Goal: Transaction & Acquisition: Book appointment/travel/reservation

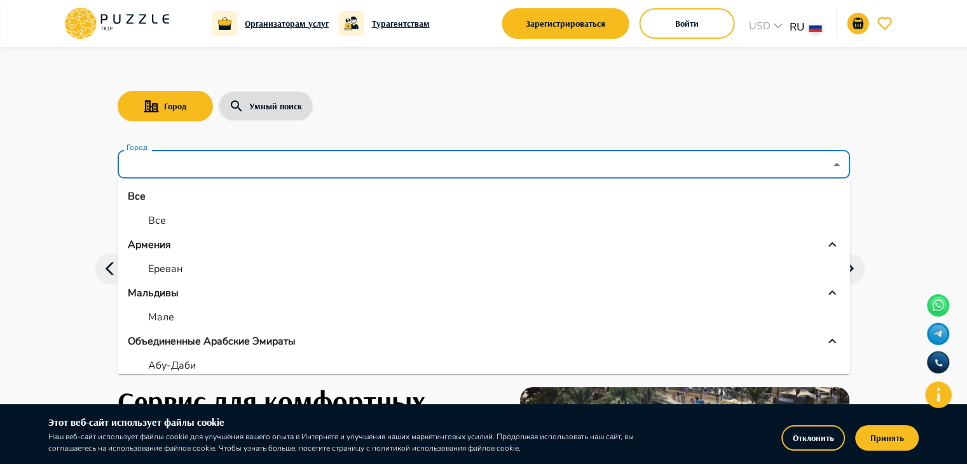
click at [206, 165] on input "Город" at bounding box center [474, 165] width 701 height 24
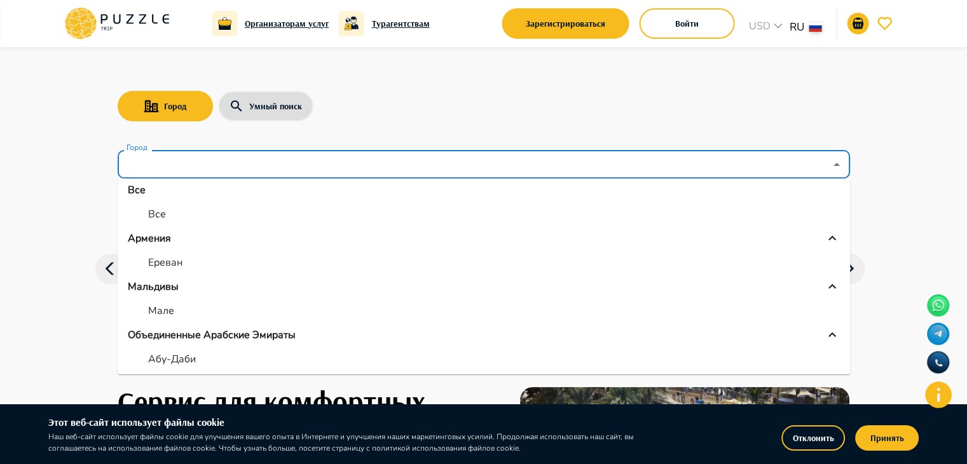
scroll to position [8, 0]
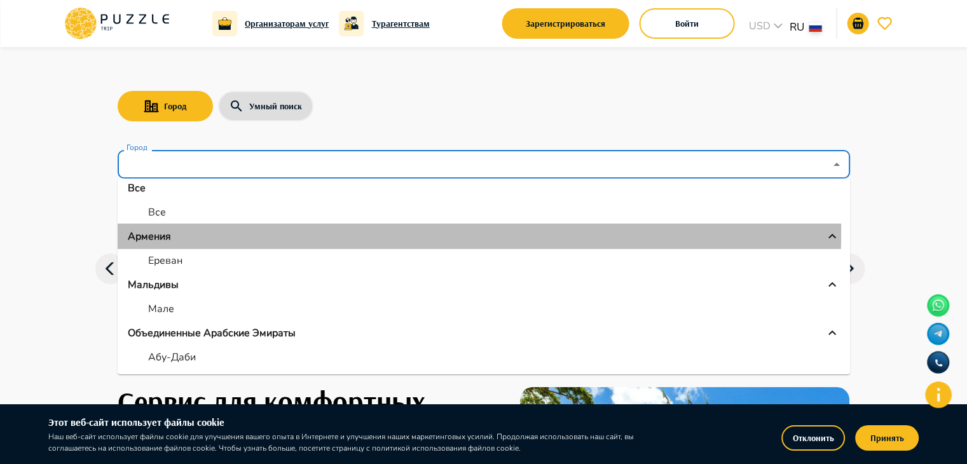
click at [175, 231] on div "Армения" at bounding box center [484, 236] width 712 height 15
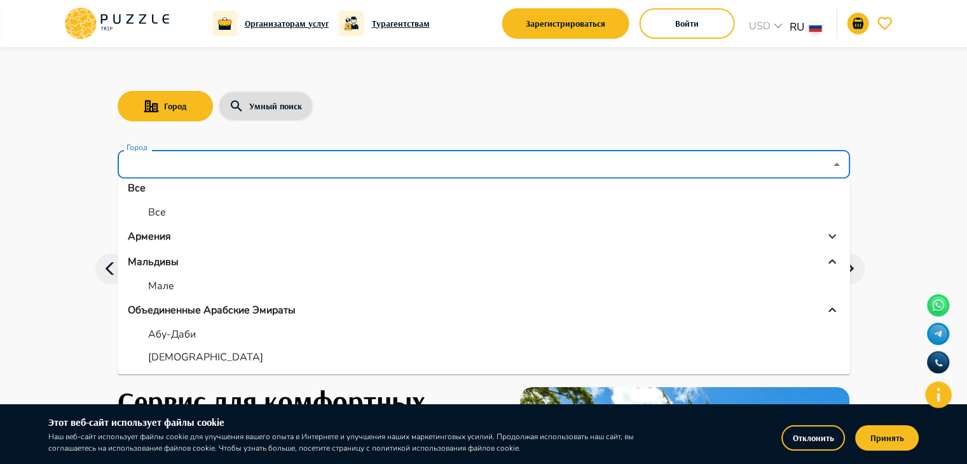
scroll to position [0, 0]
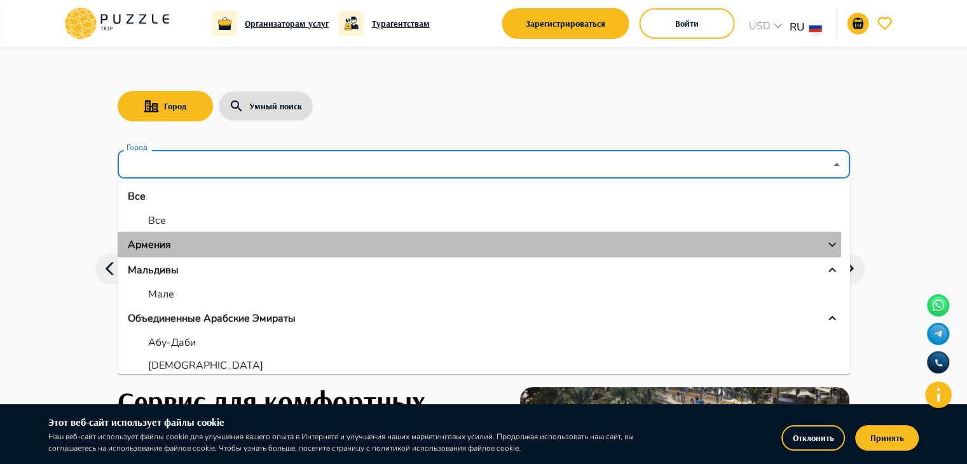
click at [151, 237] on p "Армения" at bounding box center [149, 244] width 43 height 15
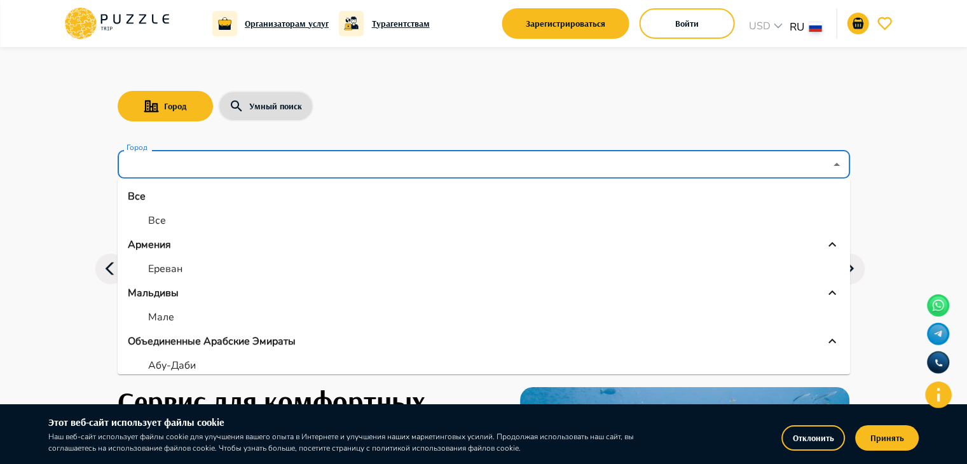
click at [186, 261] on li "Ереван" at bounding box center [484, 268] width 732 height 23
type input "******"
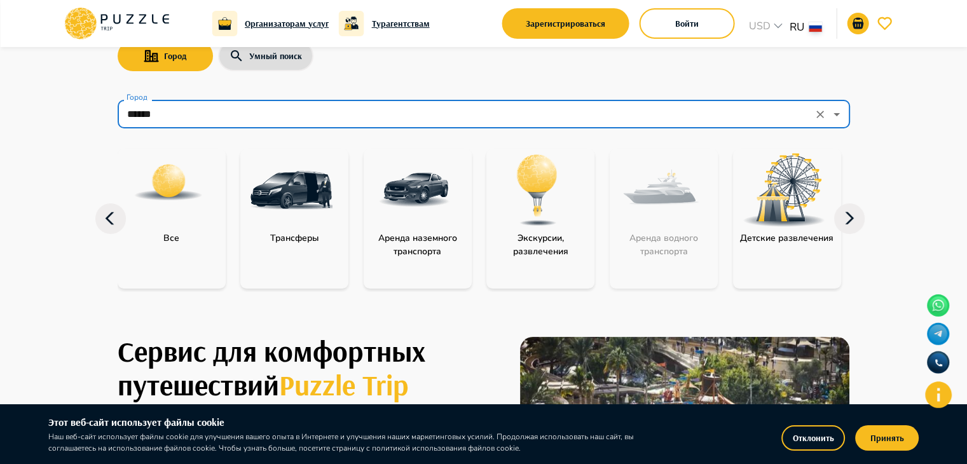
scroll to position [59, 0]
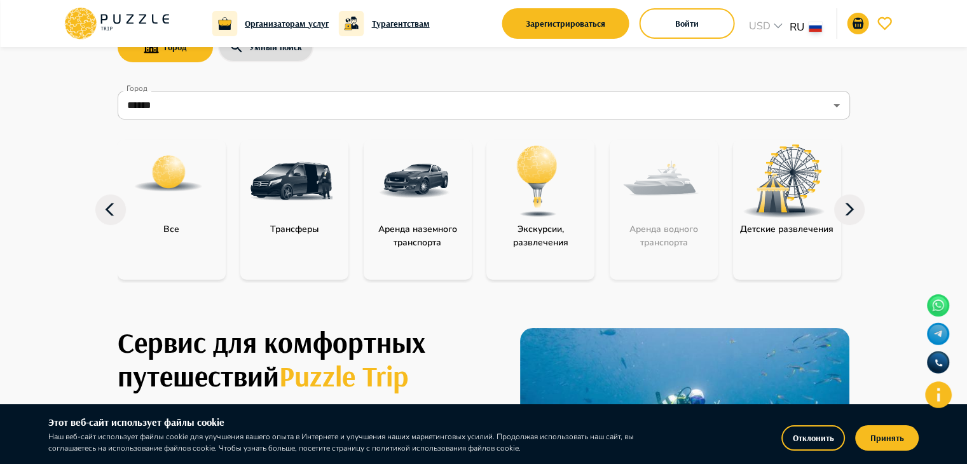
click at [524, 207] on img "category-activity" at bounding box center [537, 181] width 83 height 83
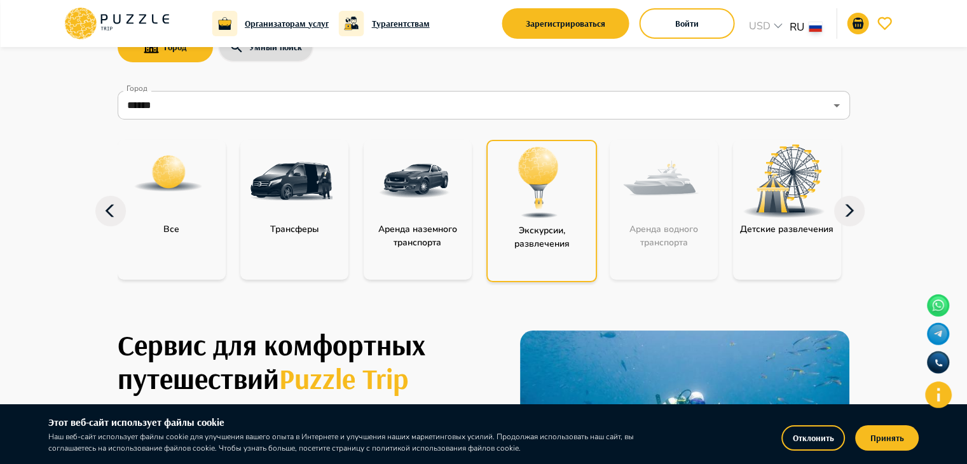
click at [520, 196] on img "category-activity" at bounding box center [538, 182] width 83 height 83
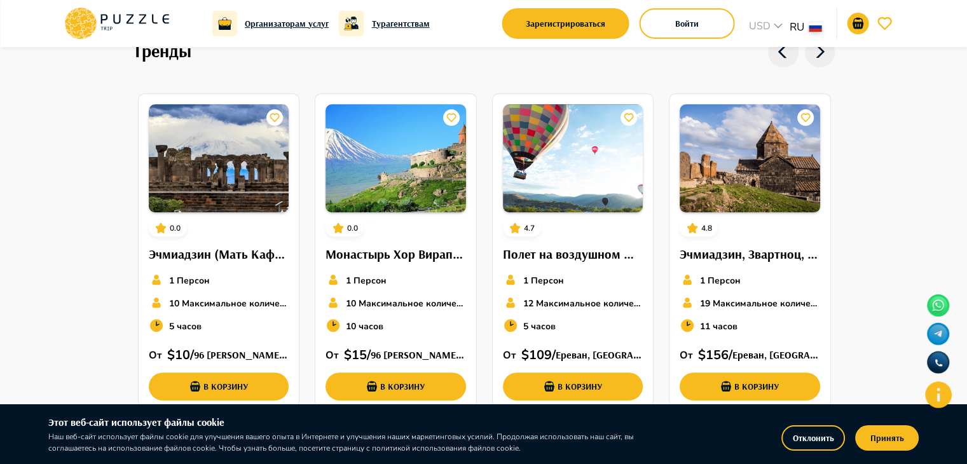
scroll to position [433, 0]
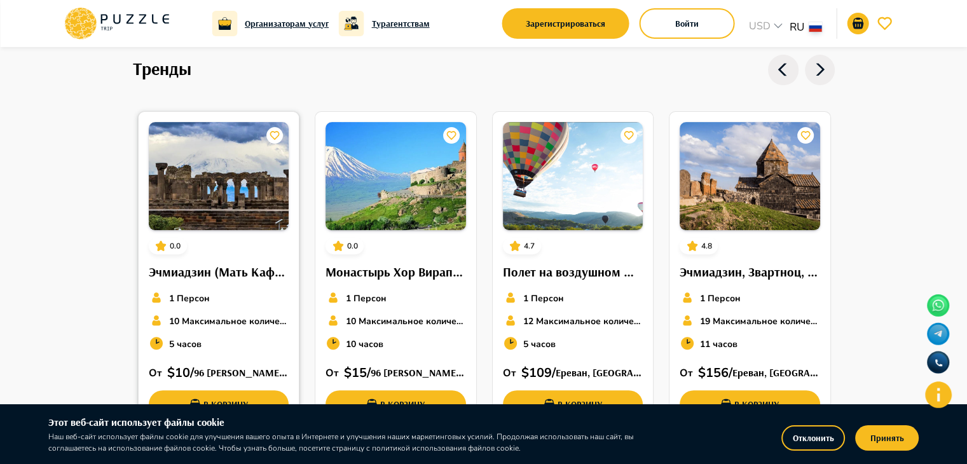
click at [184, 138] on img at bounding box center [219, 176] width 140 height 108
click at [524, 174] on img at bounding box center [573, 176] width 140 height 108
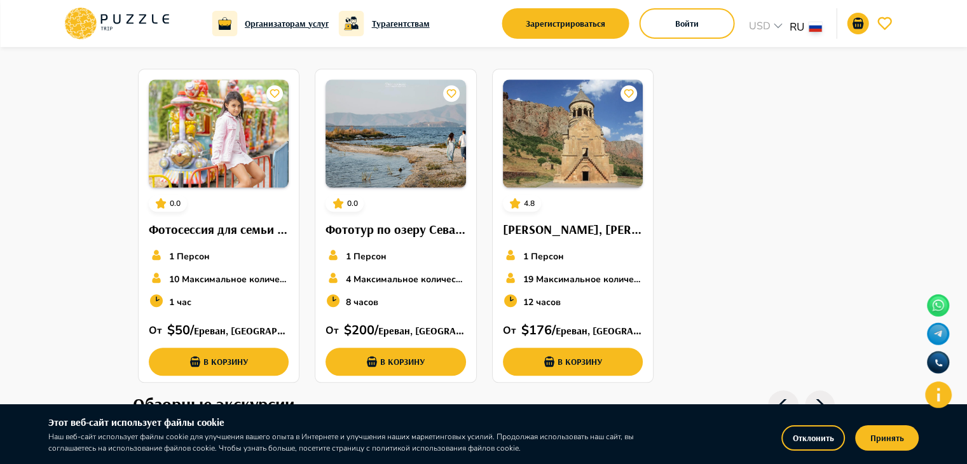
scroll to position [1314, 0]
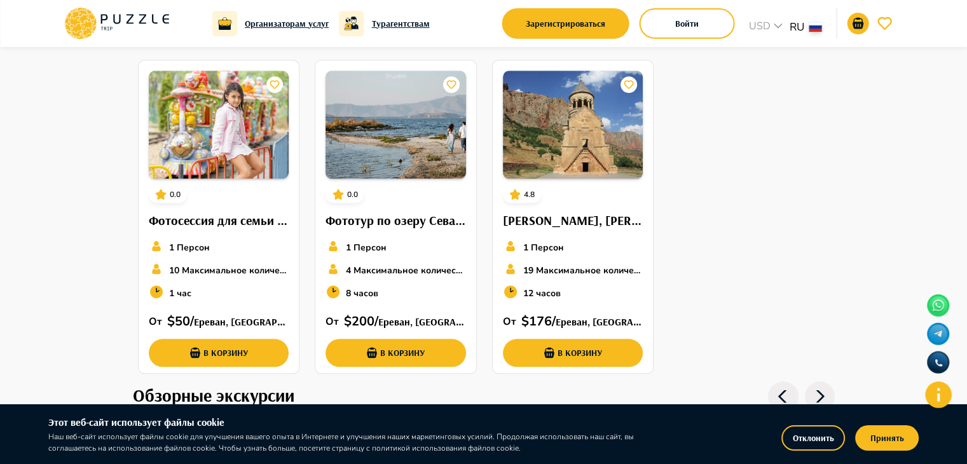
click at [111, 18] on icon at bounding box center [117, 23] width 108 height 33
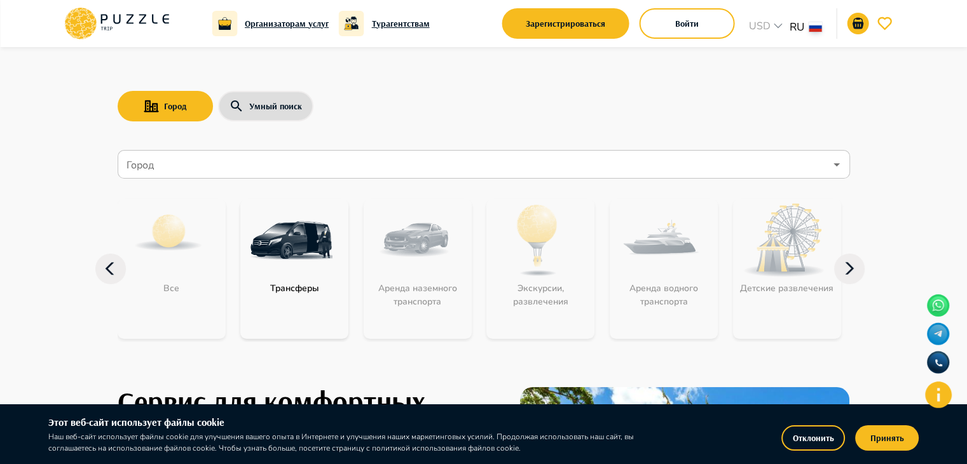
click at [620, 161] on input "Город" at bounding box center [474, 165] width 701 height 24
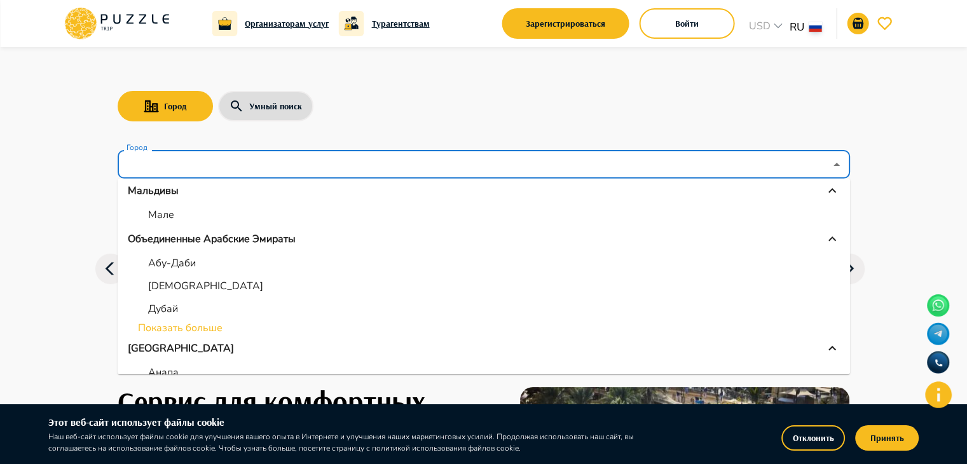
scroll to position [132, 0]
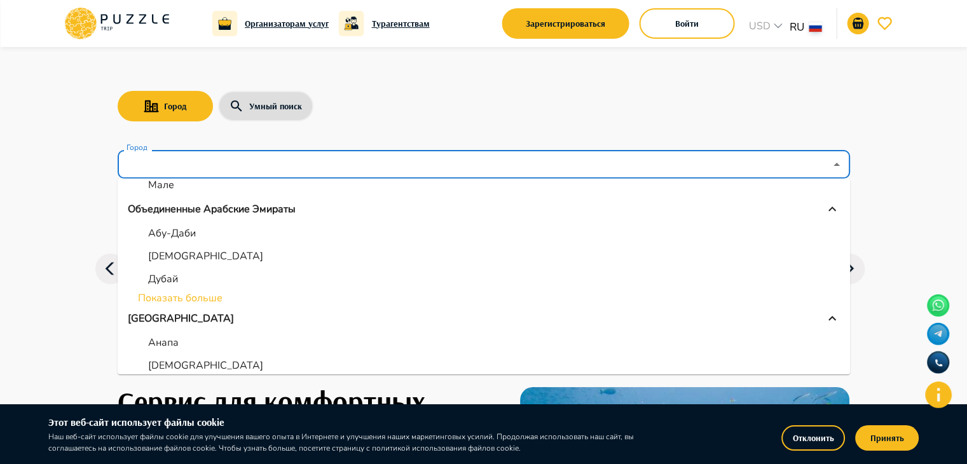
click at [170, 242] on li "Абу-Даби" at bounding box center [484, 233] width 732 height 23
type input "********"
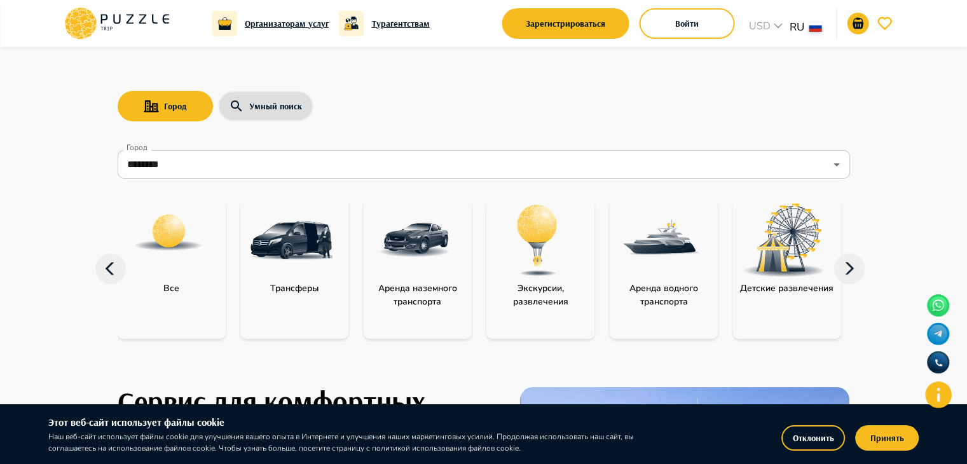
click at [282, 245] on img "category-get_transfer" at bounding box center [291, 240] width 83 height 83
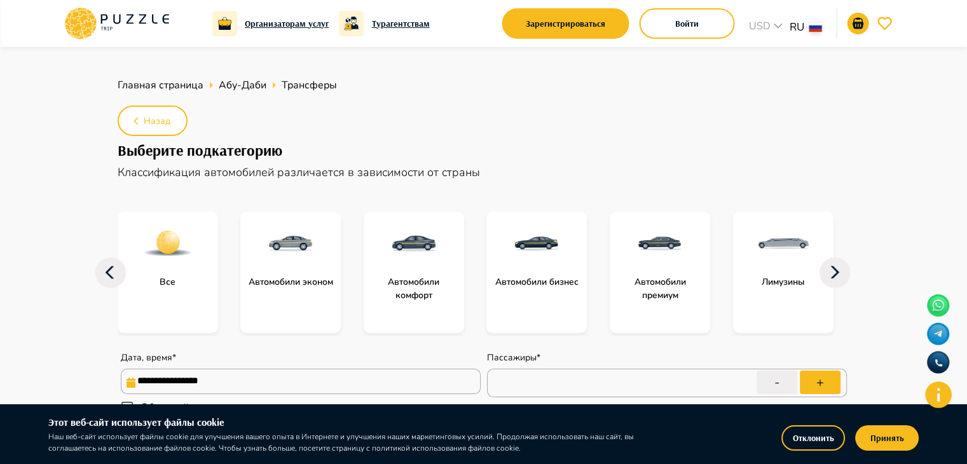
type input "*"
type textarea "*"
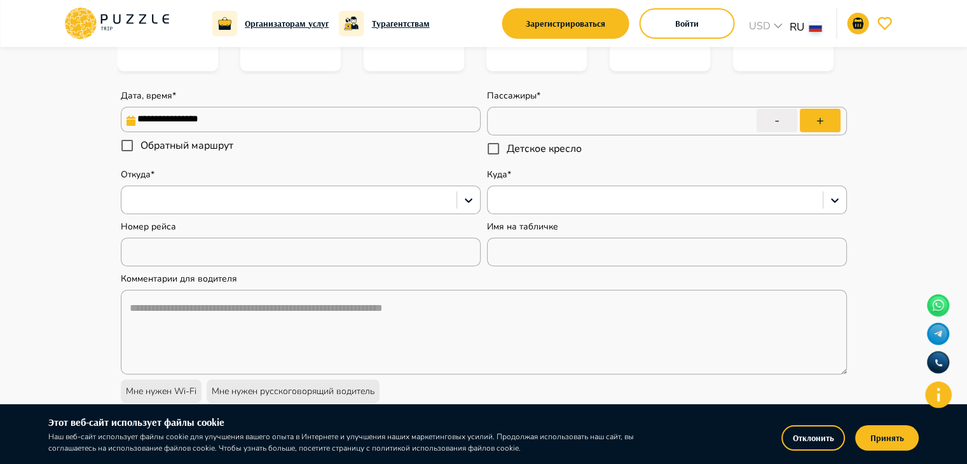
scroll to position [259, 0]
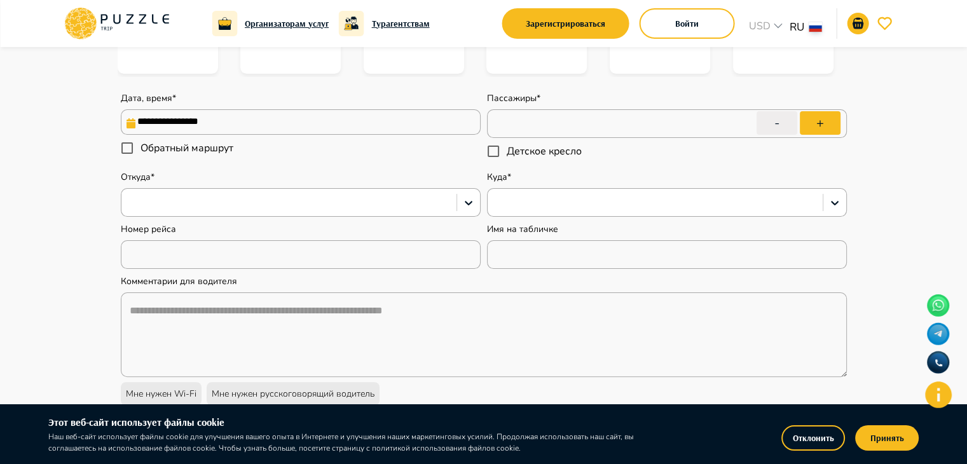
click at [333, 125] on input "**********" at bounding box center [301, 121] width 360 height 25
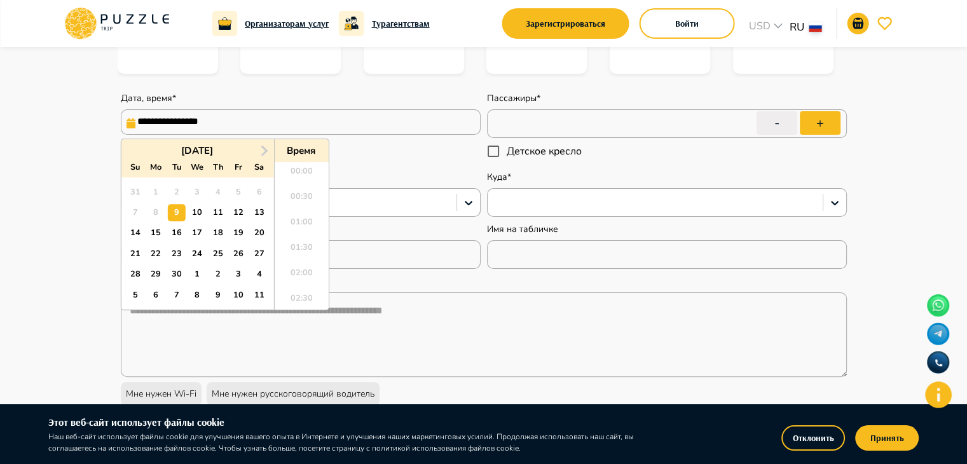
scroll to position [829, 0]
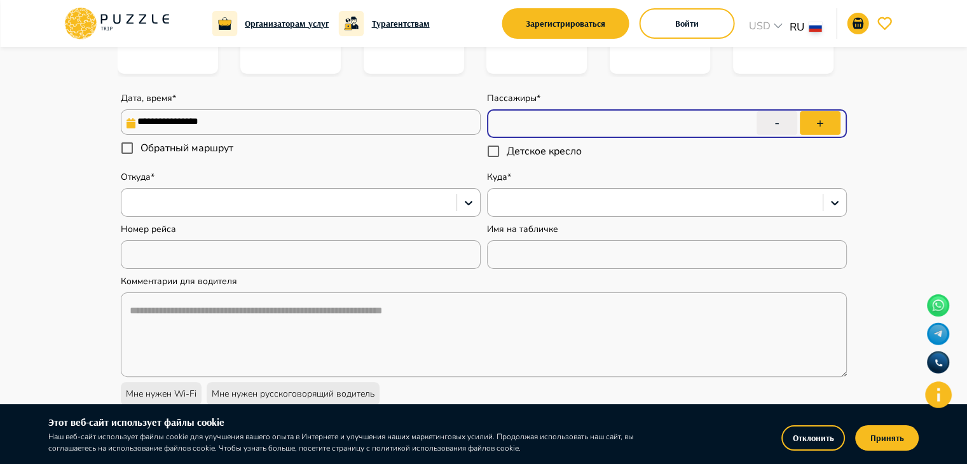
click at [543, 123] on input "*" at bounding box center [667, 124] width 360 height 36
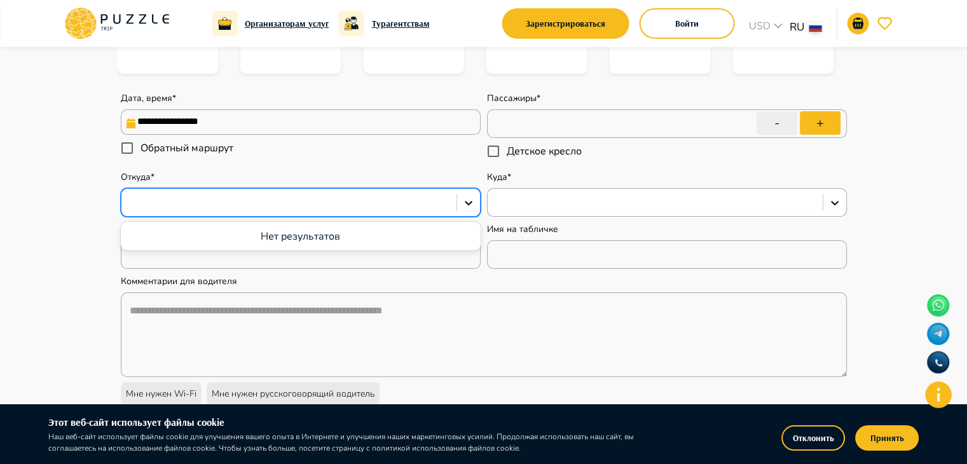
click at [378, 198] on div at bounding box center [289, 203] width 322 height 17
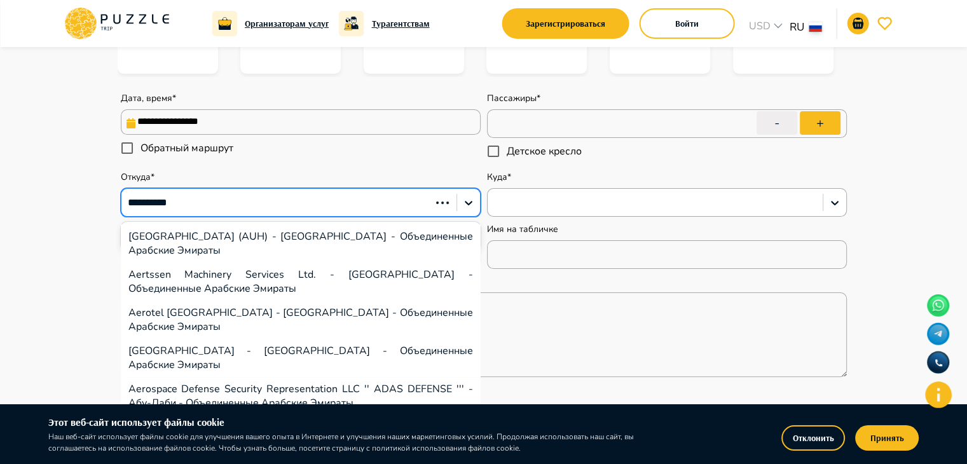
type input "********"
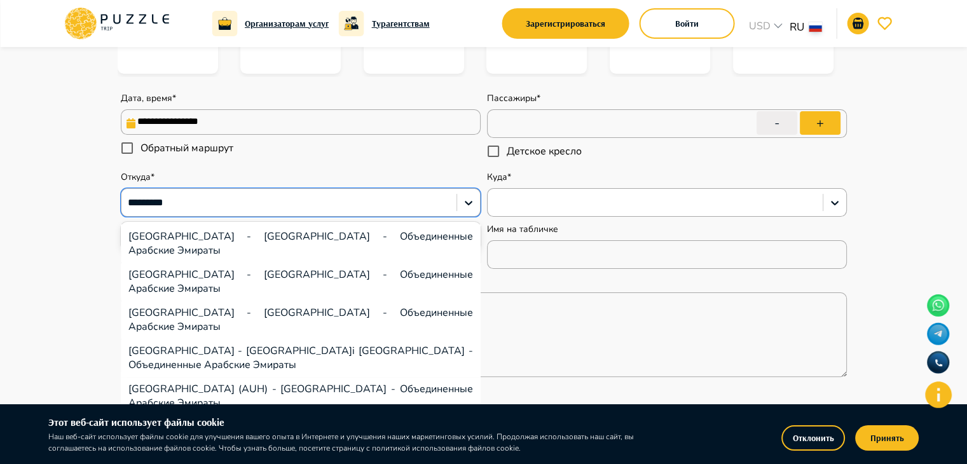
drag, startPoint x: 465, startPoint y: 305, endPoint x: 163, endPoint y: 374, distance: 310.4
click at [163, 374] on div "Abu Dhabi - Абу-Даби - Объединенные Арабские Эмираты Abu Dhabi Mall - Абу-Даби …" at bounding box center [301, 317] width 360 height 191
click at [166, 377] on div "[GEOGRAPHIC_DATA] (AUH) - [GEOGRAPHIC_DATA] - Объединенные Арабские Эмираты" at bounding box center [301, 396] width 360 height 38
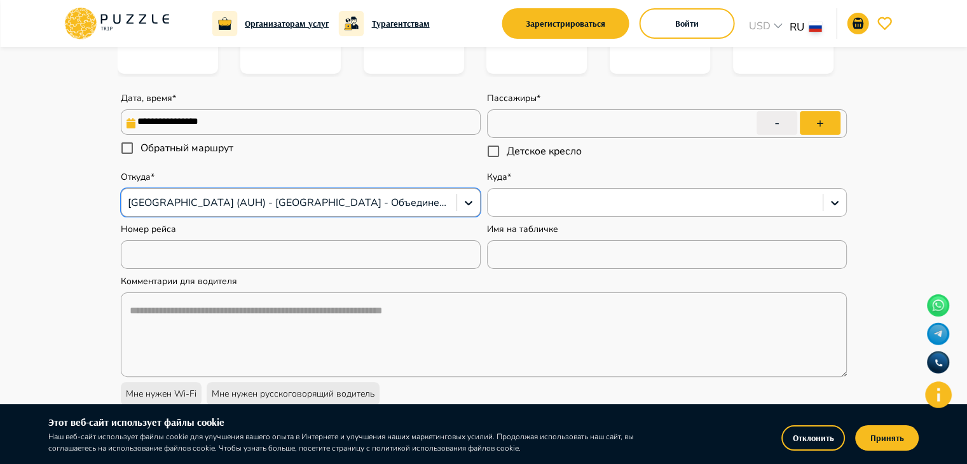
click at [524, 212] on div at bounding box center [655, 203] width 335 height 22
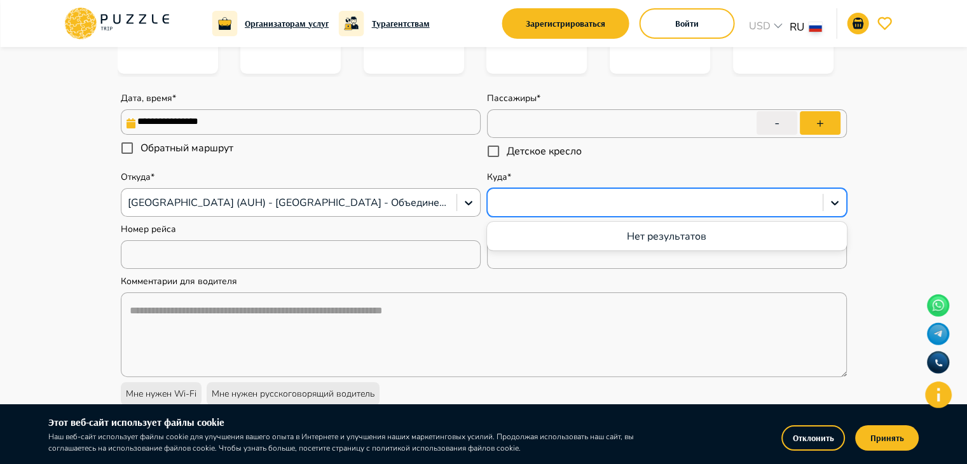
type textarea "*"
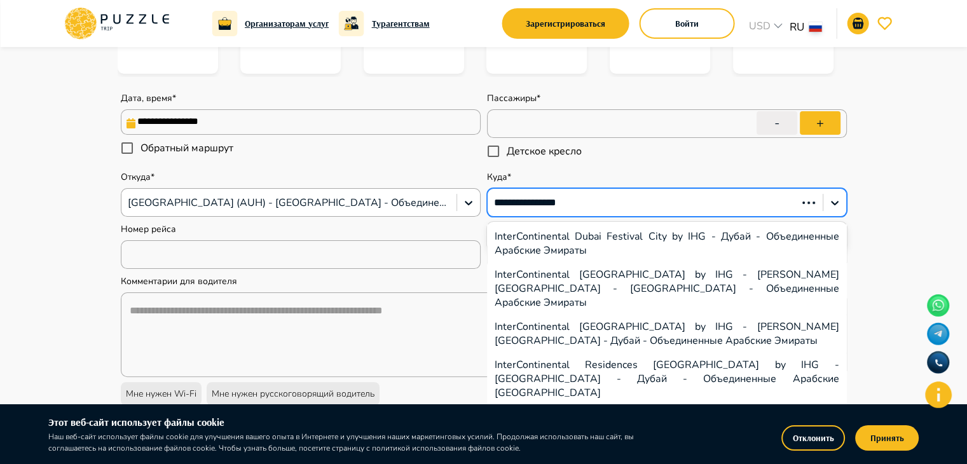
type input "**********"
click at [696, 280] on div "InterContinental [GEOGRAPHIC_DATA] by IHG - [PERSON_NAME][GEOGRAPHIC_DATA] - [G…" at bounding box center [667, 289] width 360 height 52
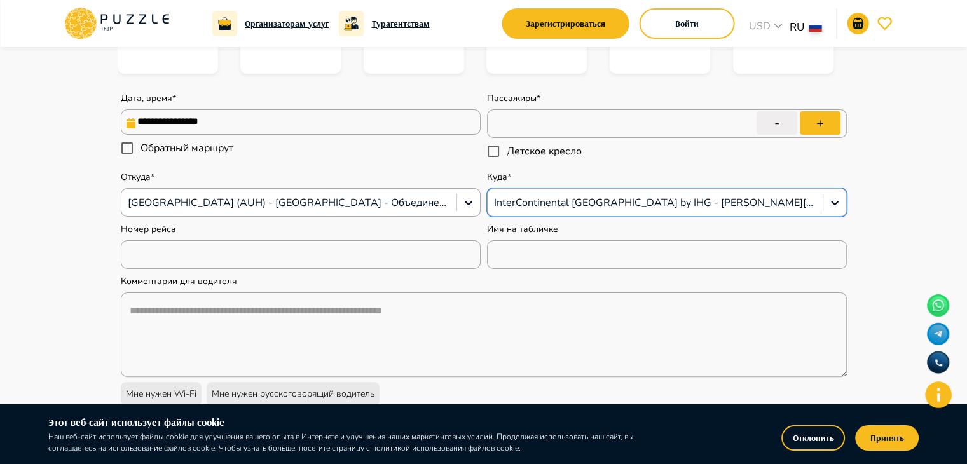
scroll to position [261, 0]
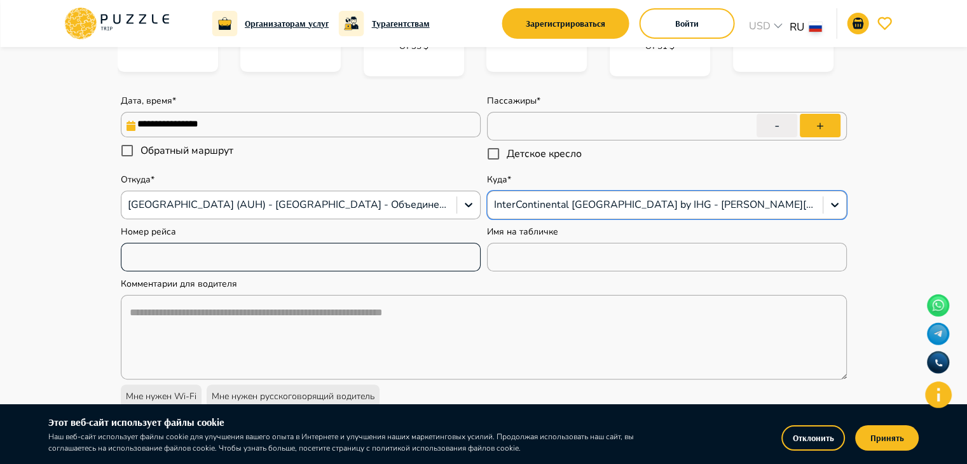
type textarea "*"
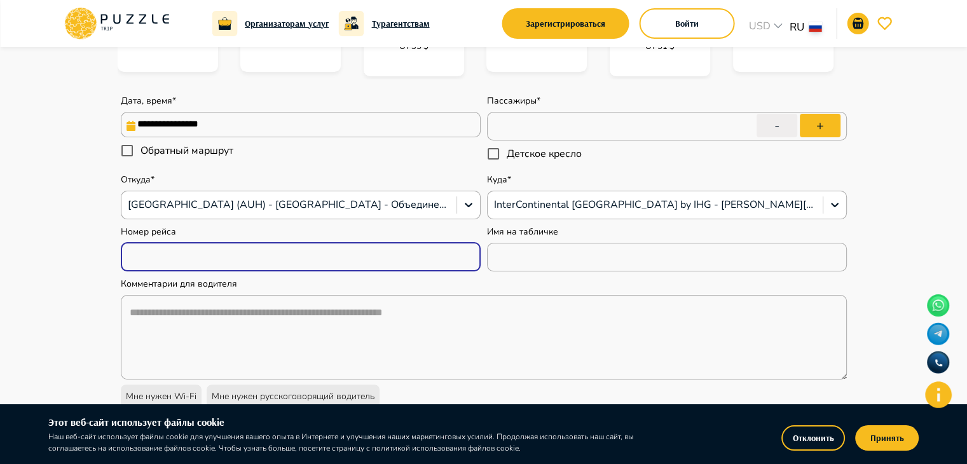
click at [349, 257] on input "text" at bounding box center [301, 256] width 360 height 25
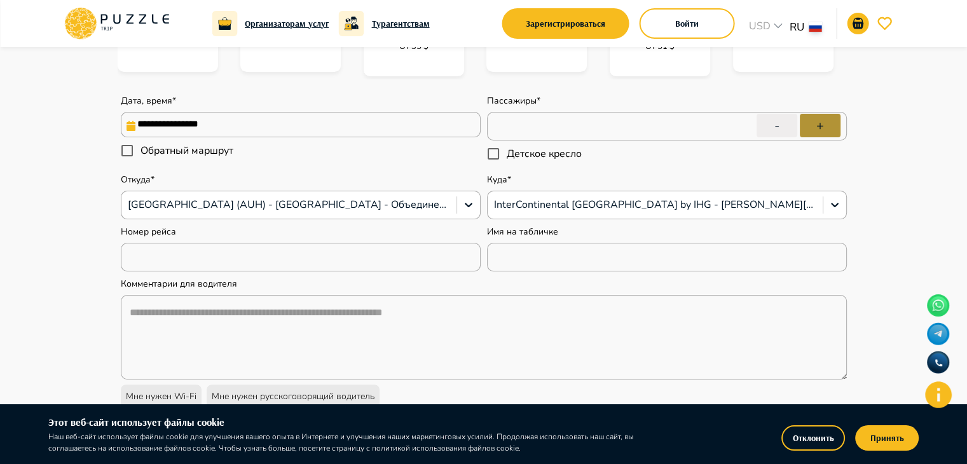
click at [814, 127] on button "+" at bounding box center [820, 126] width 41 height 24
type input "*"
type textarea "*"
click at [818, 126] on button "+" at bounding box center [820, 126] width 41 height 24
type input "*"
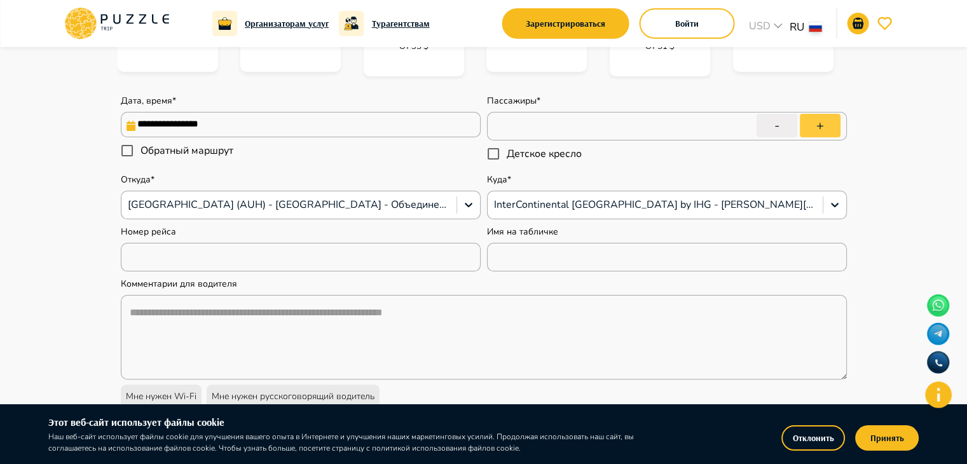
type textarea "*"
click at [818, 126] on button "+" at bounding box center [820, 126] width 41 height 24
type input "*"
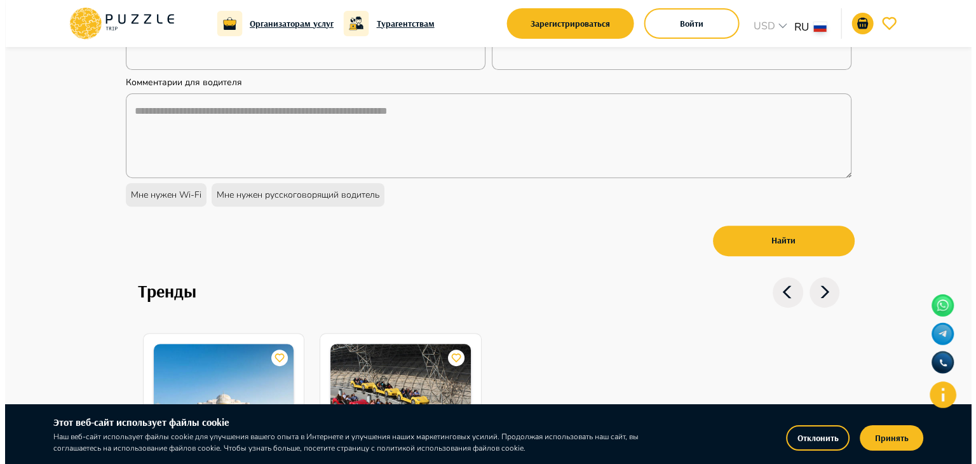
scroll to position [458, 0]
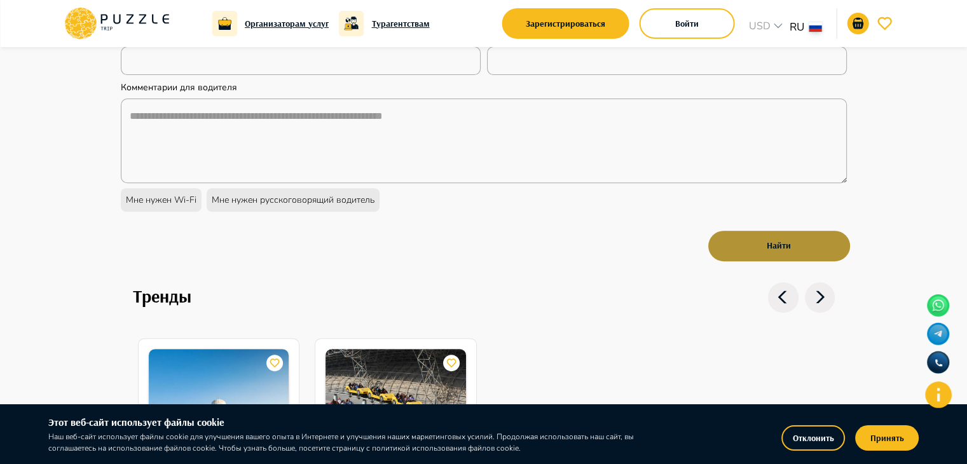
click at [784, 245] on button "Найти" at bounding box center [779, 246] width 142 height 31
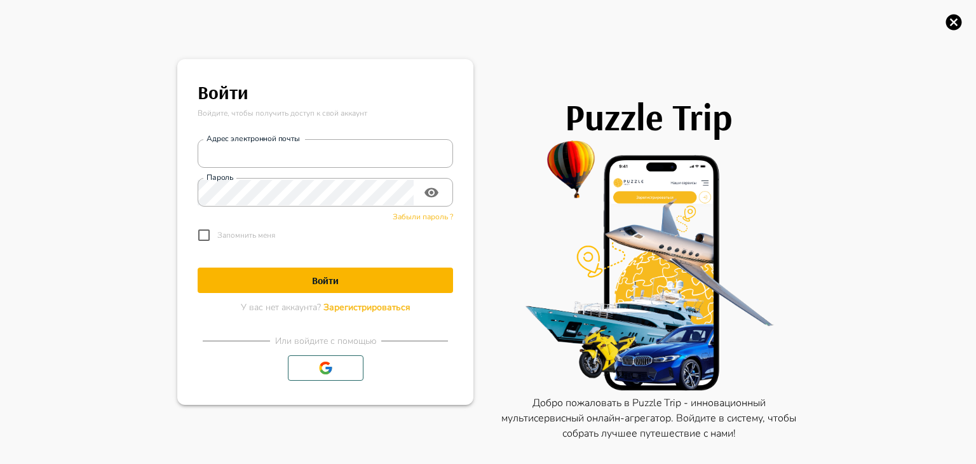
type textarea "*"
click at [331, 156] on input "Адрес электронной почты" at bounding box center [326, 153] width 256 height 25
type input "*"
type input "*******"
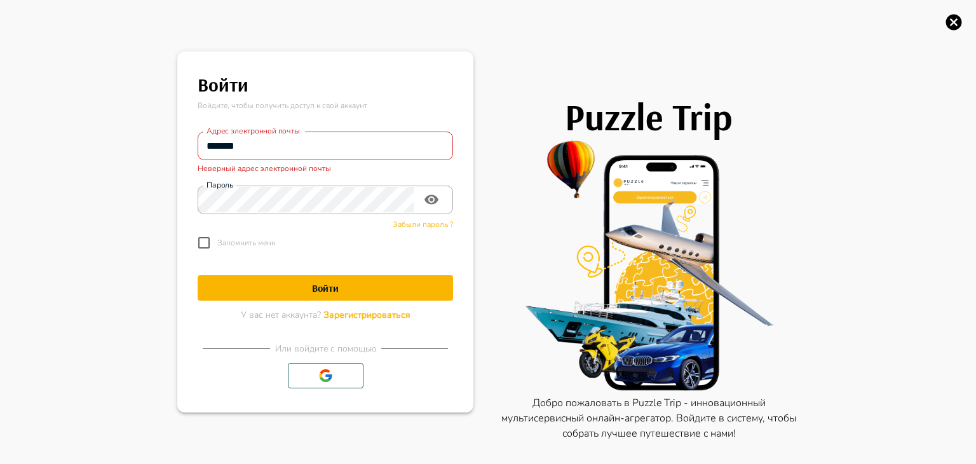
click at [366, 305] on form "Адрес электронной почты ******* Адрес электронной почты Неверный адрес электрон…" at bounding box center [326, 221] width 256 height 200
click at [364, 315] on span "Зарегистрироваться" at bounding box center [367, 315] width 87 height 12
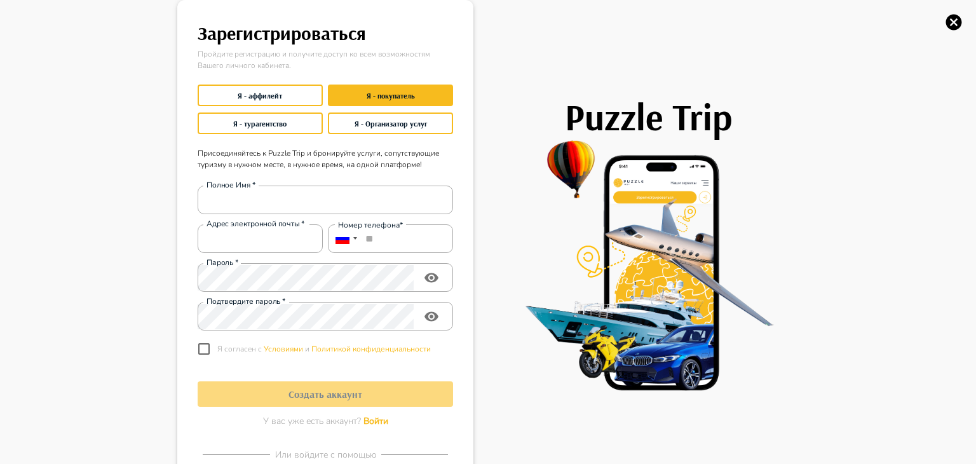
type textarea "*"
click at [118, 214] on div "Зарегистрироваться Пройдите регистрацию и получите доступ ко всем возможностям …" at bounding box center [488, 232] width 976 height 464
click at [370, 224] on div "Hомер телефона*" at bounding box center [370, 225] width 71 height 10
click at [317, 201] on input "Полное Имя   *" at bounding box center [326, 200] width 256 height 25
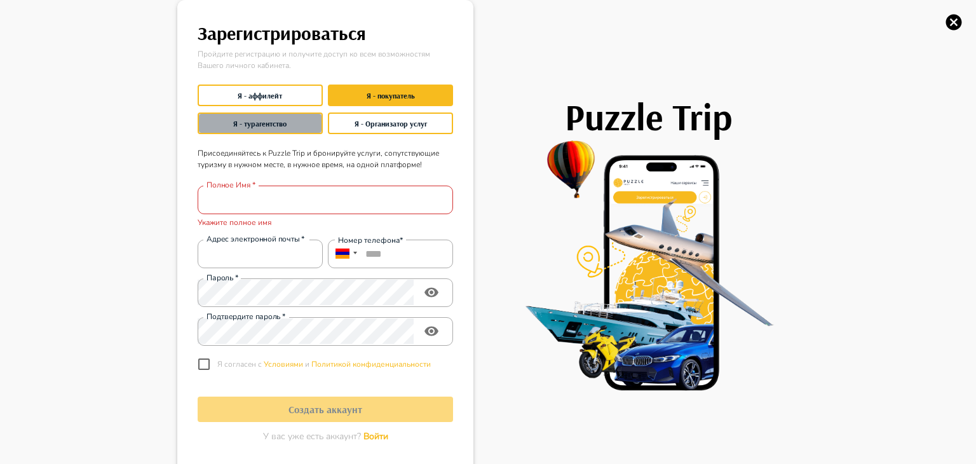
click at [249, 116] on button "Я - турагентство" at bounding box center [260, 124] width 125 height 22
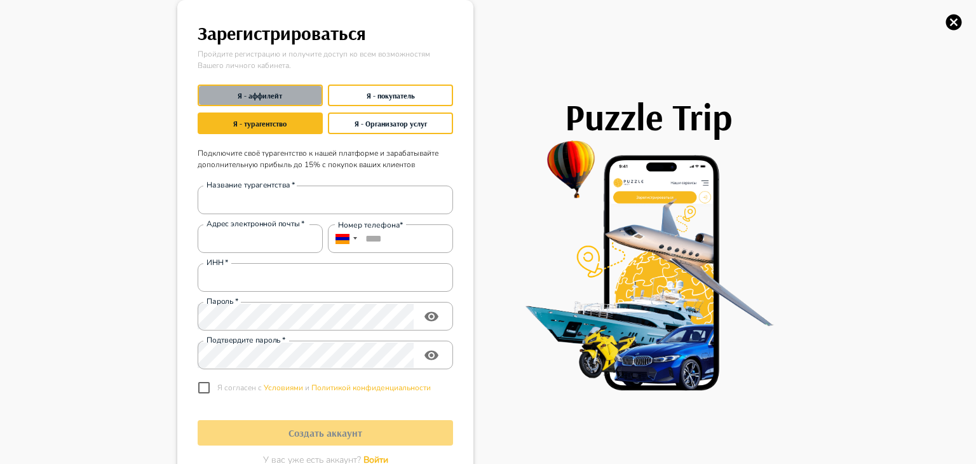
click at [245, 95] on button "Я - аффилейт" at bounding box center [260, 96] width 125 height 22
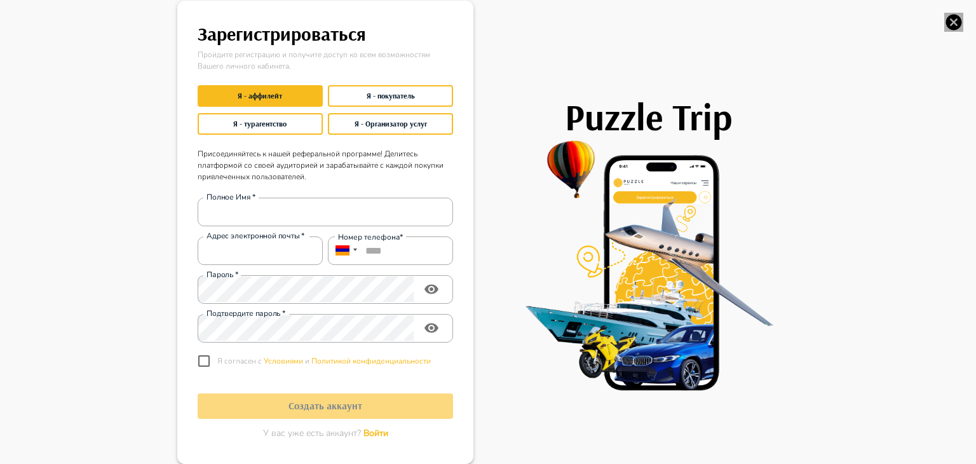
click at [953, 23] on icon "button" at bounding box center [954, 22] width 19 height 19
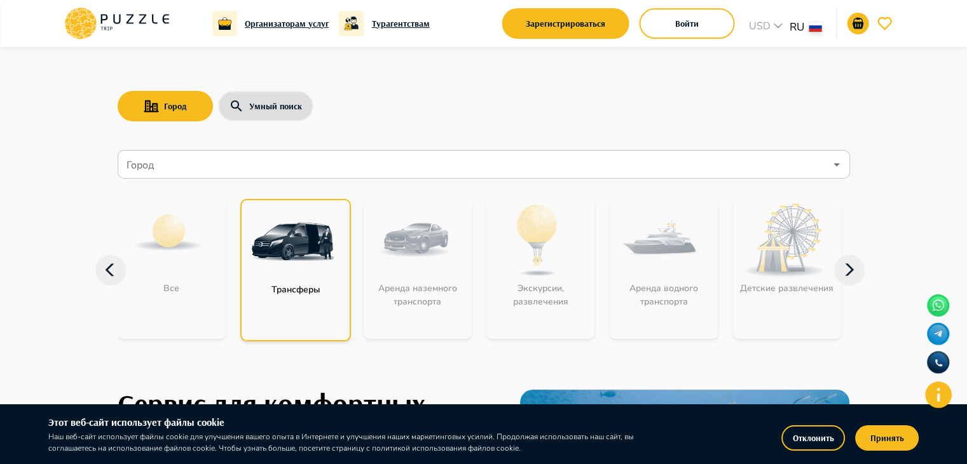
click at [315, 292] on p "Трансферы" at bounding box center [296, 289] width 62 height 13
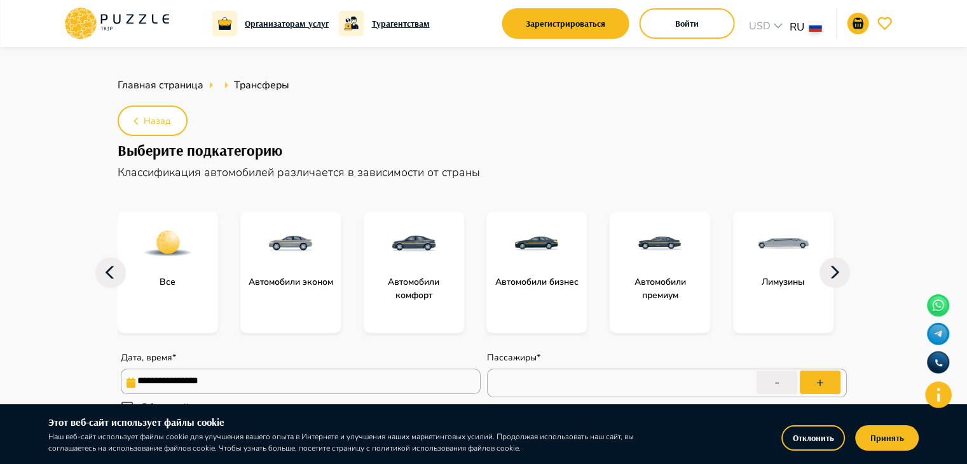
type textarea "*"
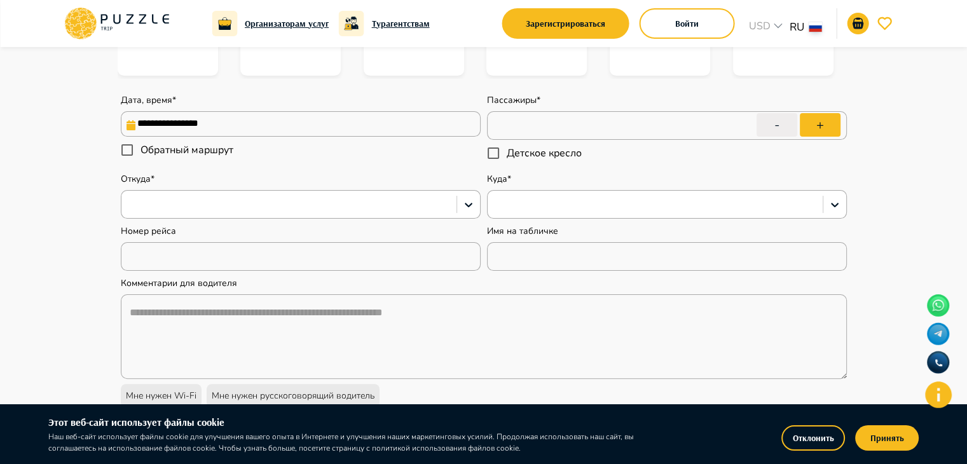
scroll to position [256, 0]
click at [831, 128] on button "+" at bounding box center [820, 126] width 41 height 24
type input "*"
type textarea "*"
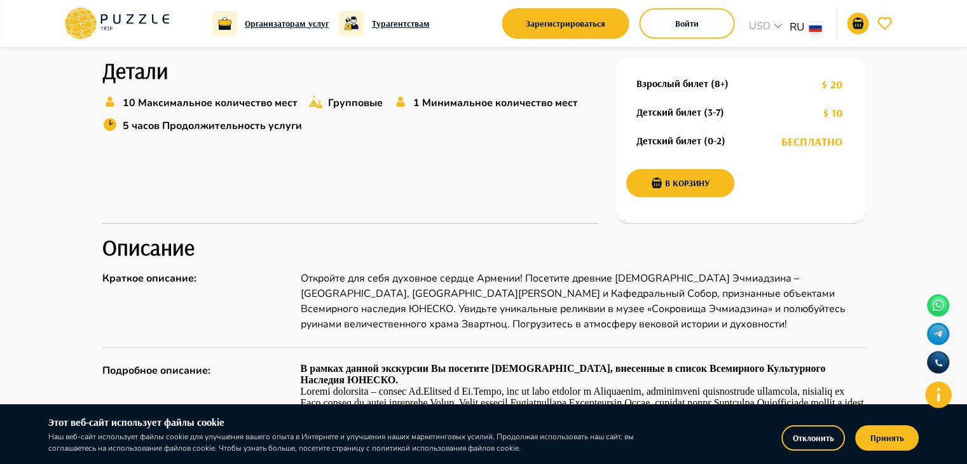
scroll to position [458, 0]
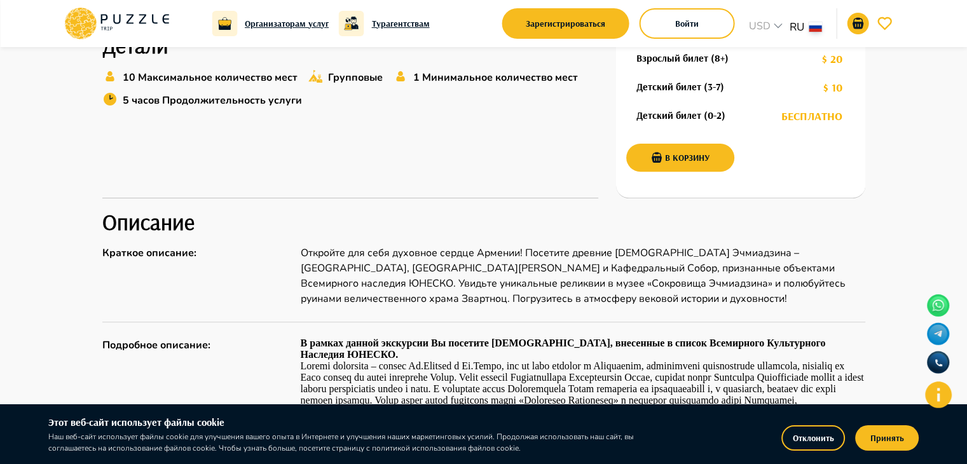
click at [121, 27] on icon at bounding box center [117, 23] width 108 height 33
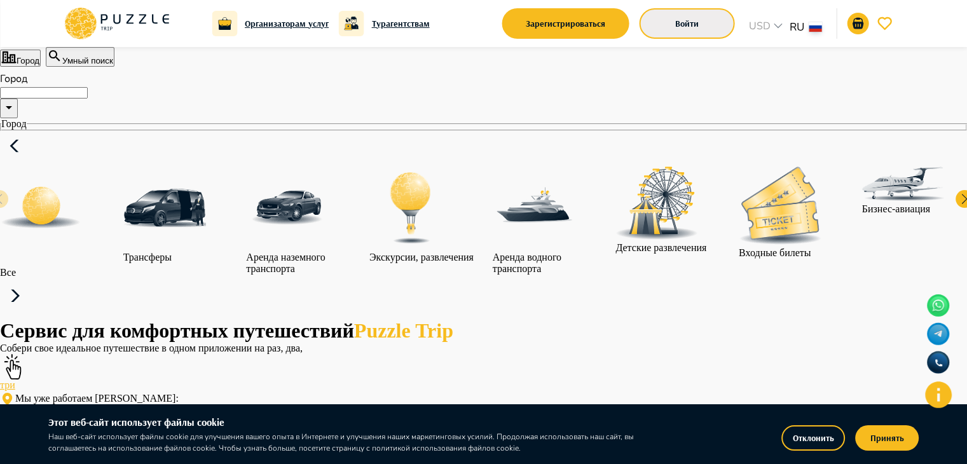
click at [676, 24] on button "Войти" at bounding box center [687, 23] width 95 height 31
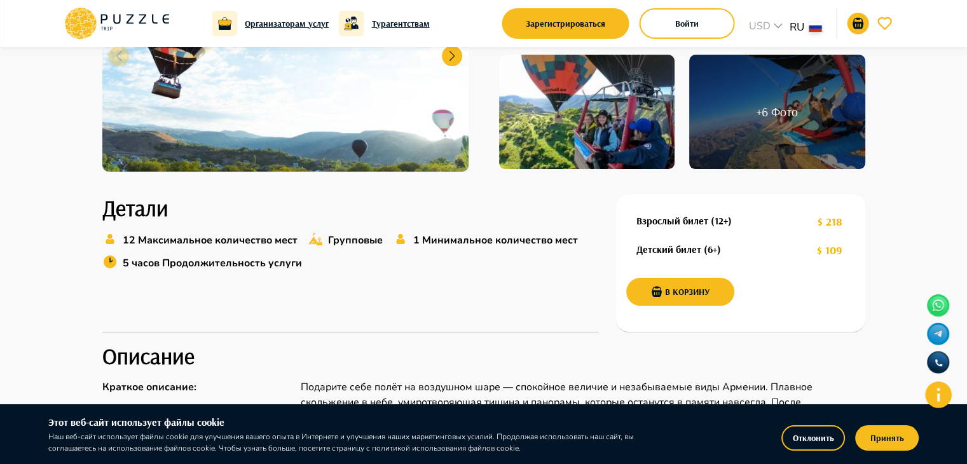
scroll to position [261, 0]
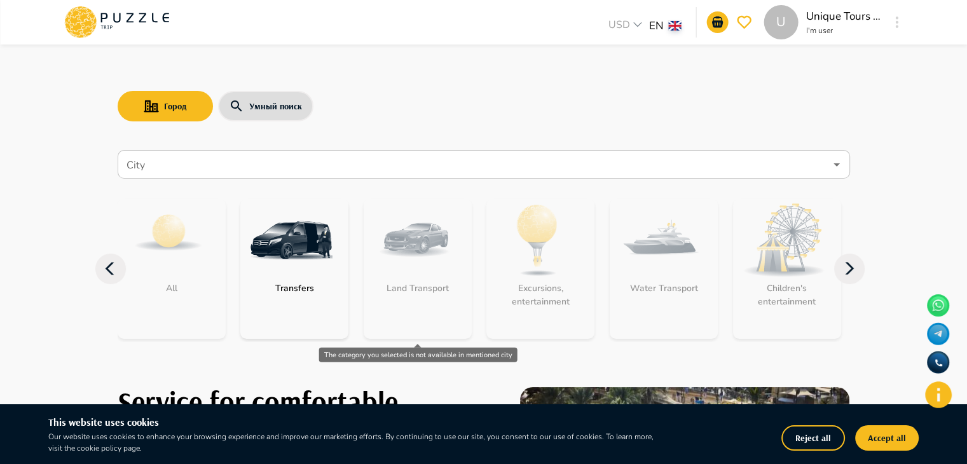
click at [303, 234] on img "category-get_transfer" at bounding box center [291, 240] width 83 height 83
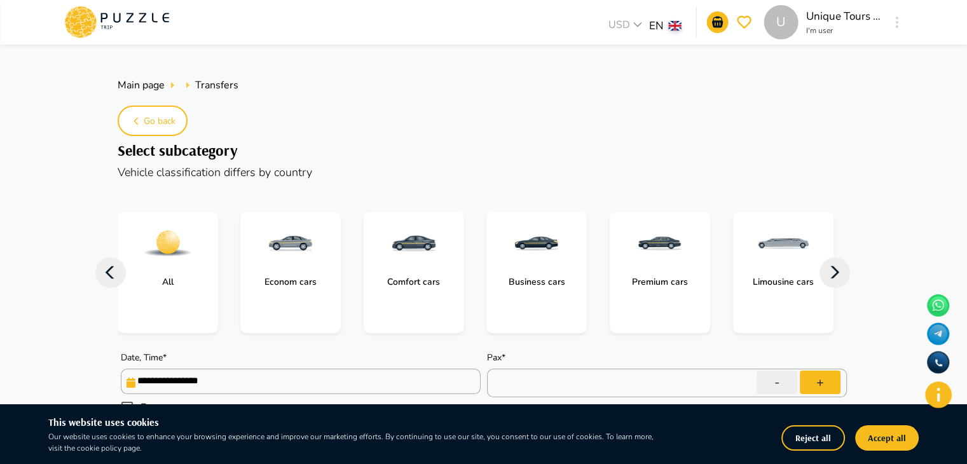
type textarea "*"
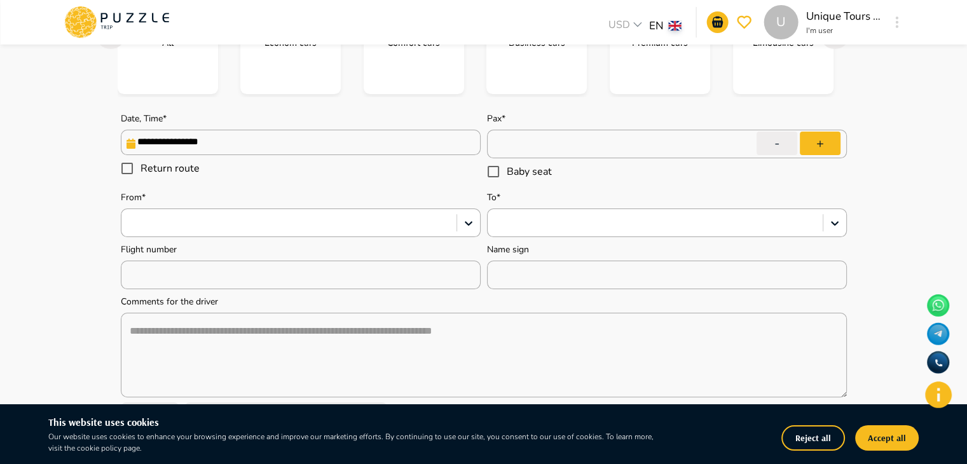
scroll to position [237, 0]
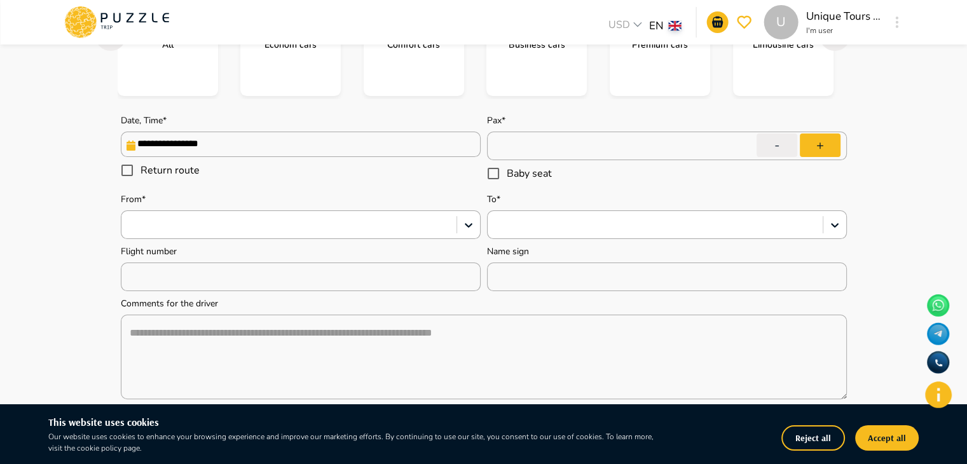
click at [246, 142] on input "**********" at bounding box center [301, 144] width 360 height 25
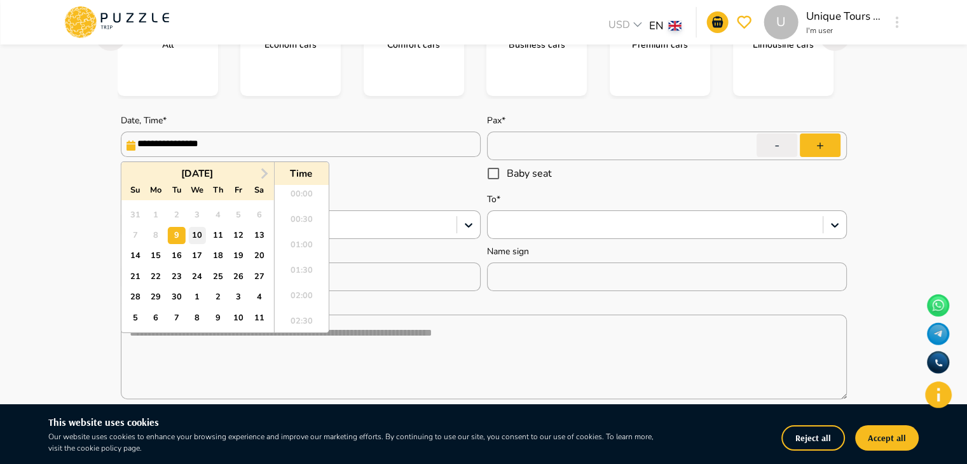
scroll to position [829, 0]
click at [366, 233] on div at bounding box center [288, 225] width 335 height 22
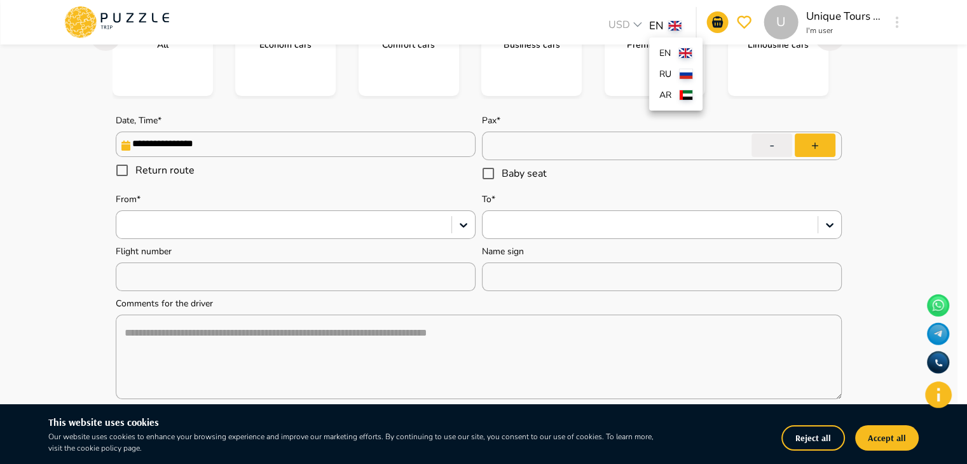
click at [666, 28] on body "**********" at bounding box center [483, 466] width 967 height 1406
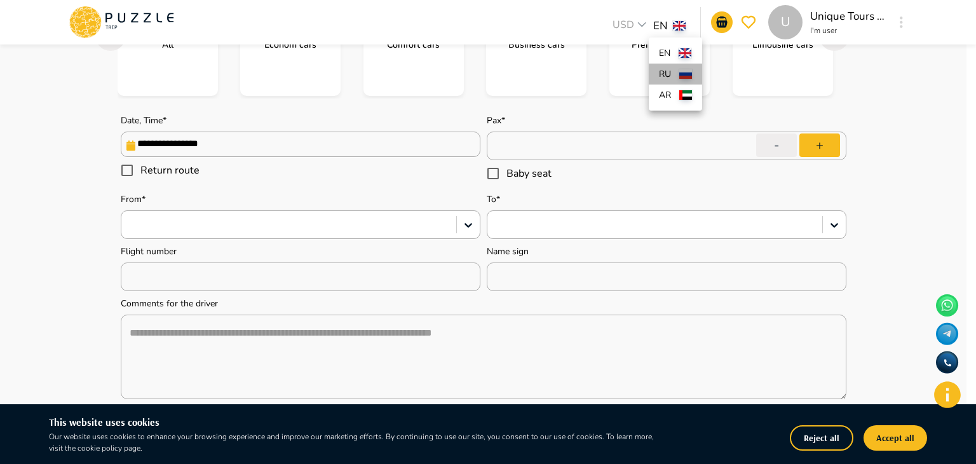
click at [669, 64] on li "ru" at bounding box center [675, 74] width 53 height 21
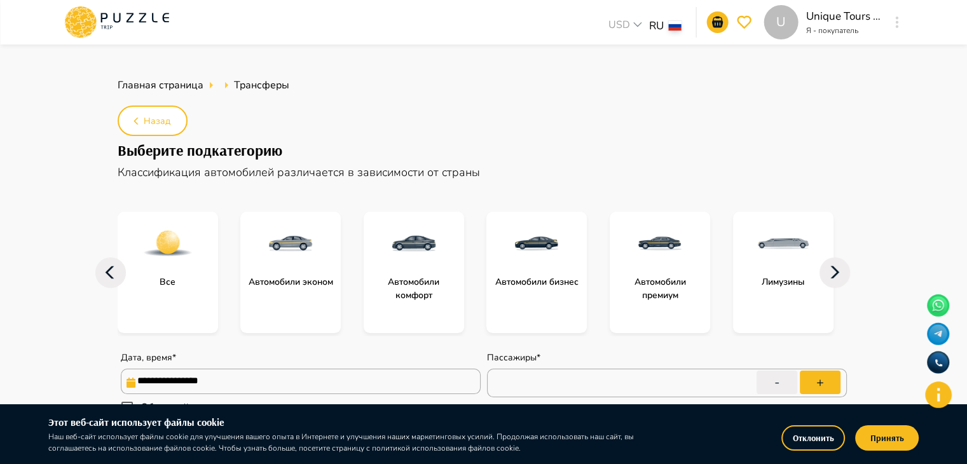
type textarea "*"
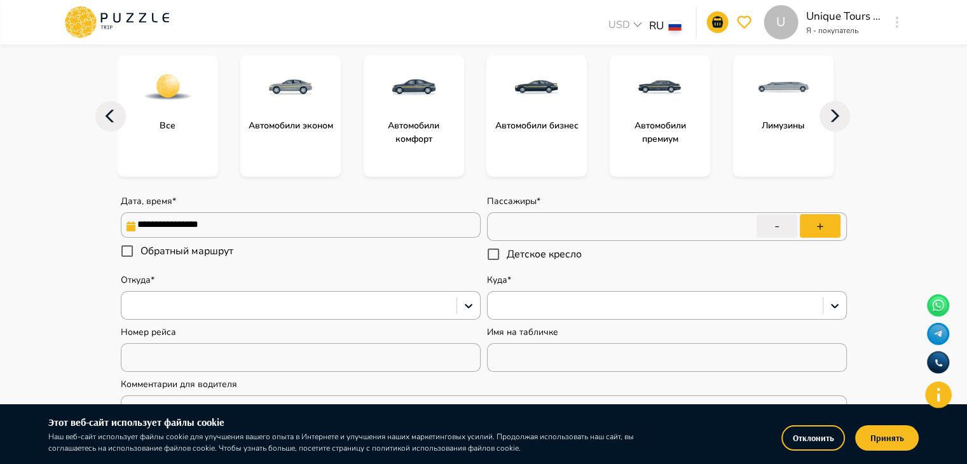
scroll to position [132, 0]
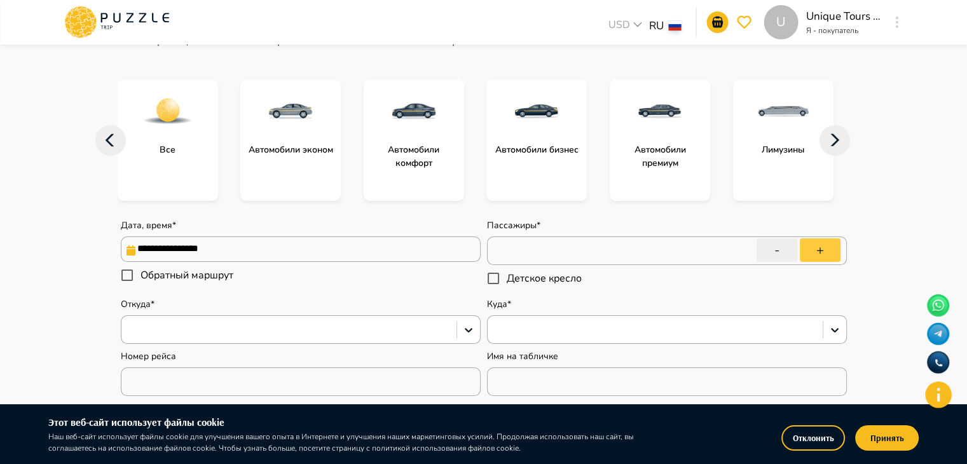
click at [832, 250] on button "+" at bounding box center [820, 250] width 41 height 24
type input "*"
type textarea "*"
drag, startPoint x: 832, startPoint y: 250, endPoint x: 810, endPoint y: 264, distance: 26.6
drag, startPoint x: 810, startPoint y: 264, endPoint x: 816, endPoint y: 248, distance: 17.7
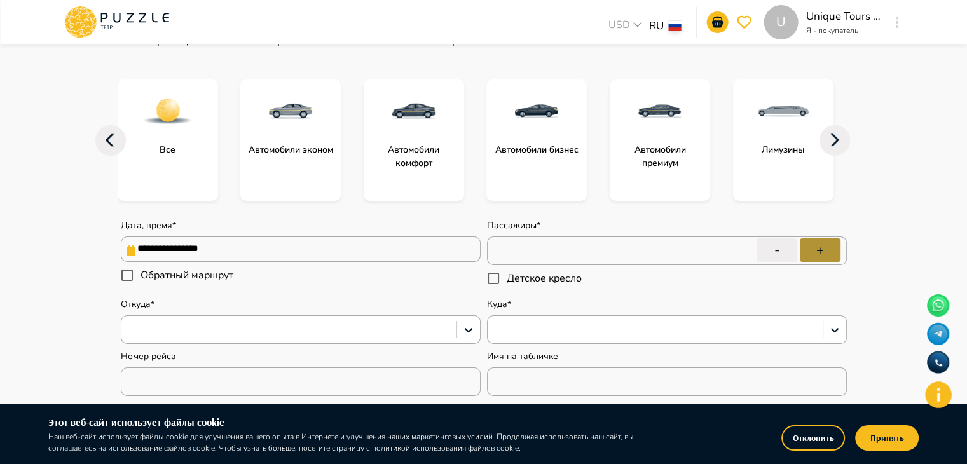
click at [816, 248] on button "+" at bounding box center [820, 250] width 41 height 24
type input "*"
type textarea "*"
click at [819, 247] on button "+" at bounding box center [820, 250] width 41 height 24
type input "*"
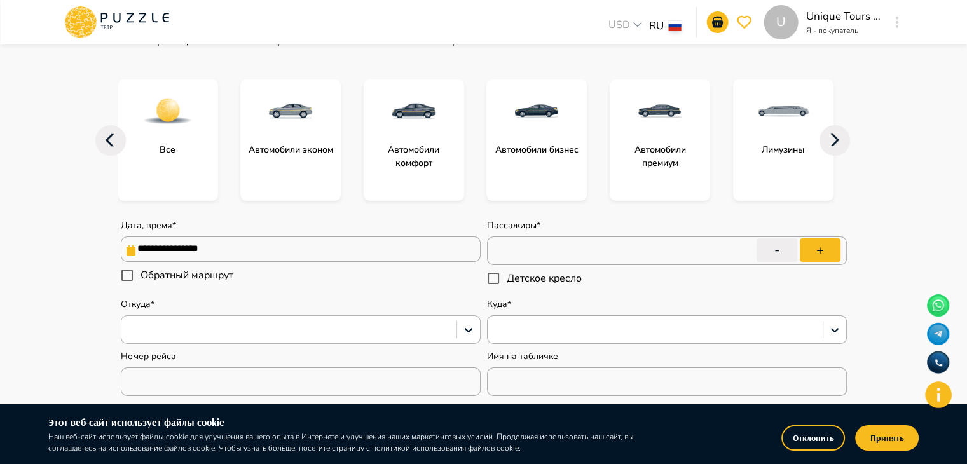
type textarea "*"
click at [340, 322] on div at bounding box center [289, 330] width 322 height 17
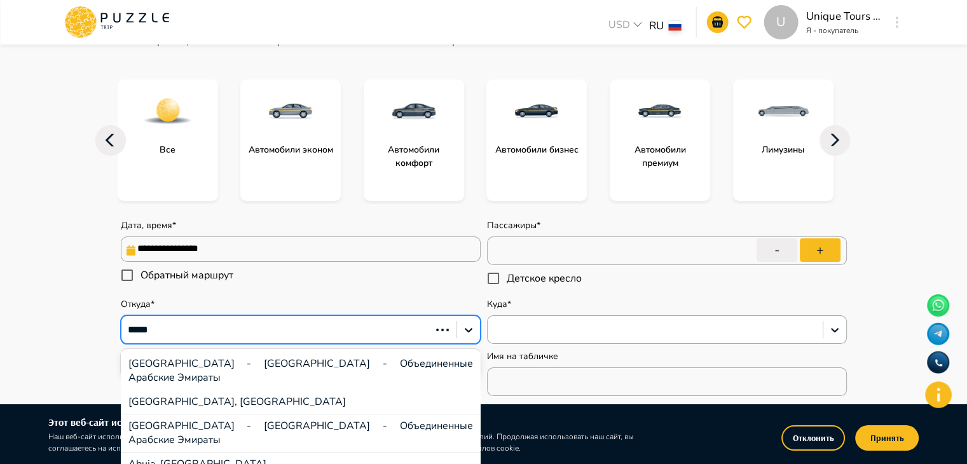
type input "******"
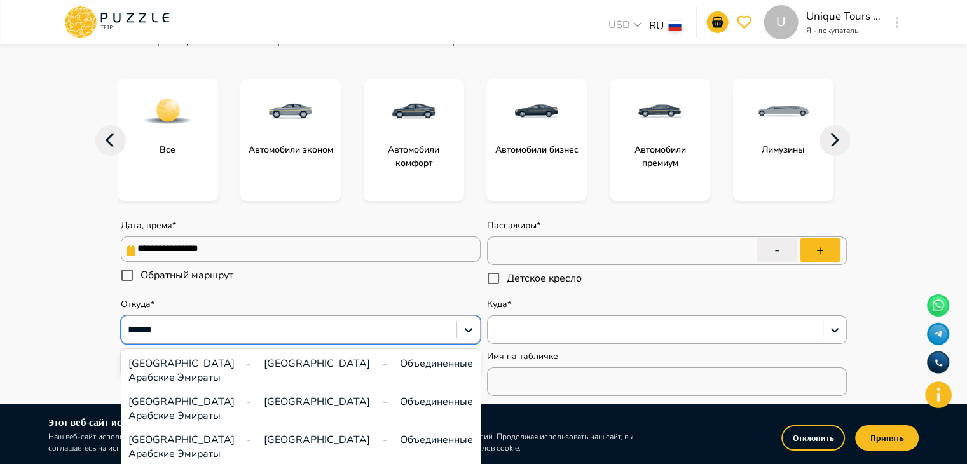
click at [315, 428] on div "[GEOGRAPHIC_DATA] - [GEOGRAPHIC_DATA] - Объединенные Арабские Эмираты" at bounding box center [301, 447] width 360 height 38
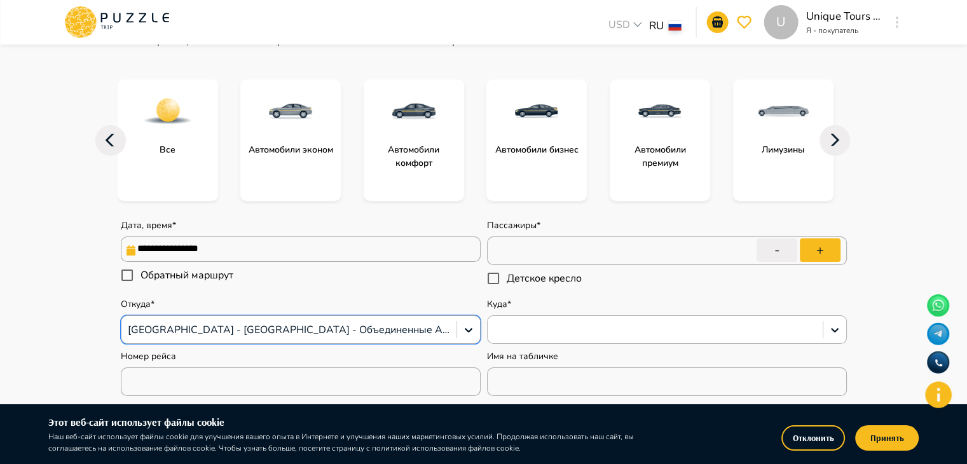
click at [514, 320] on div at bounding box center [655, 330] width 335 height 22
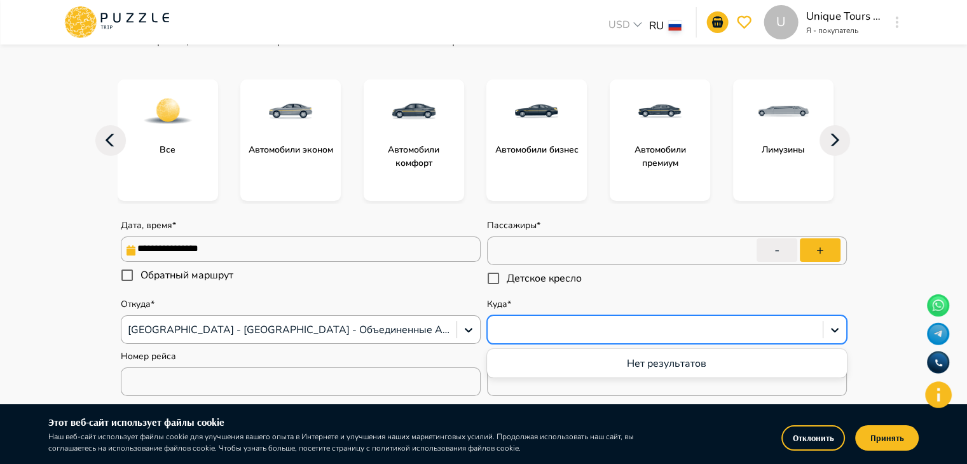
type textarea "*"
type input "**********"
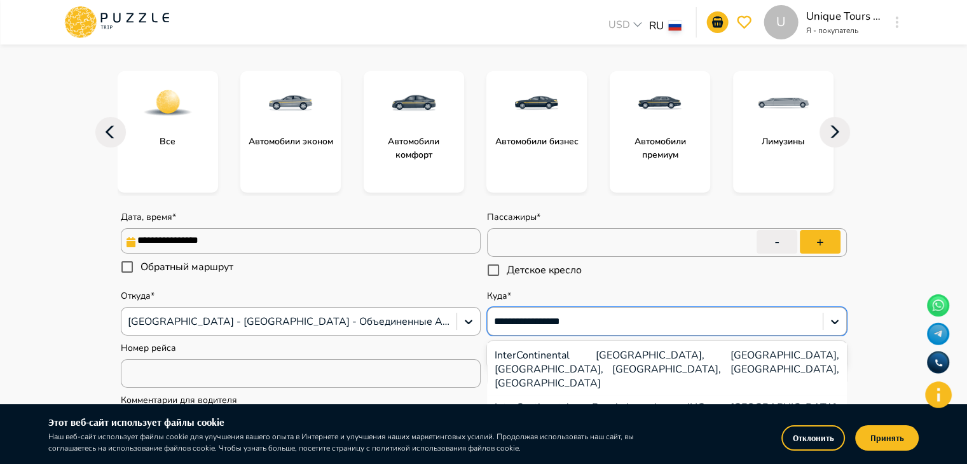
scroll to position [142, 0]
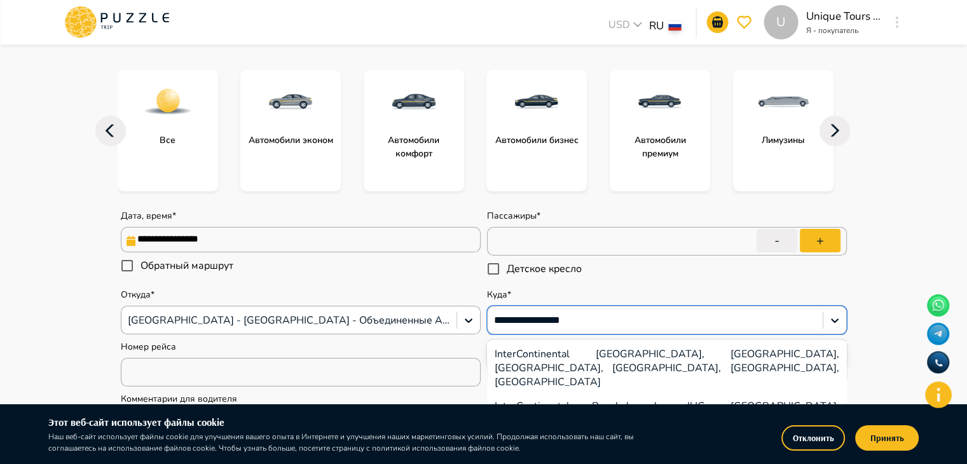
click at [654, 394] on div "InterContinental Bangkok by IHG, Phloen Chit Road, Лумпхини, Pathum Wan, Бангко…" at bounding box center [667, 420] width 360 height 52
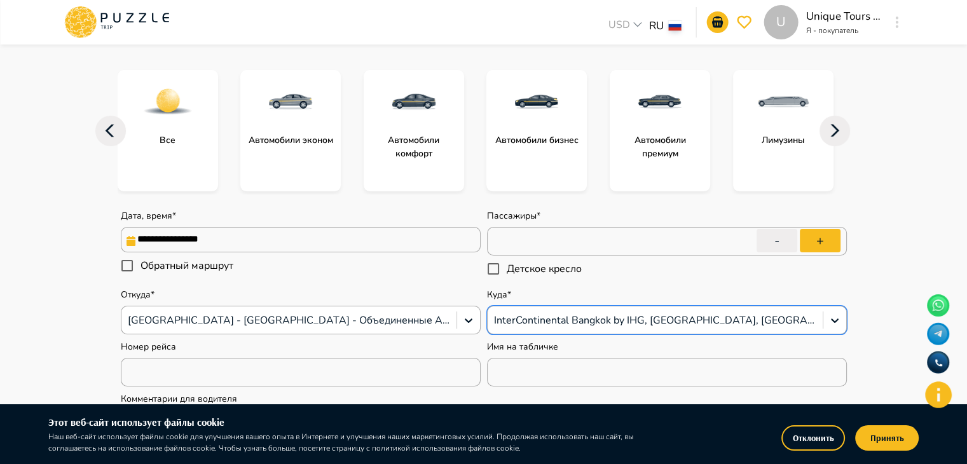
type textarea "*"
click at [829, 321] on icon at bounding box center [834, 320] width 13 height 13
click at [814, 318] on div at bounding box center [655, 320] width 322 height 17
click at [813, 318] on div at bounding box center [655, 320] width 322 height 17
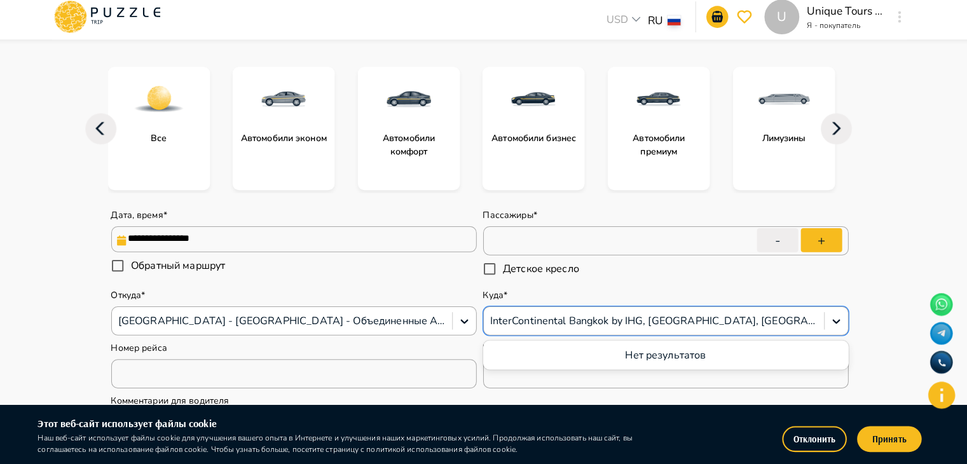
scroll to position [140, 0]
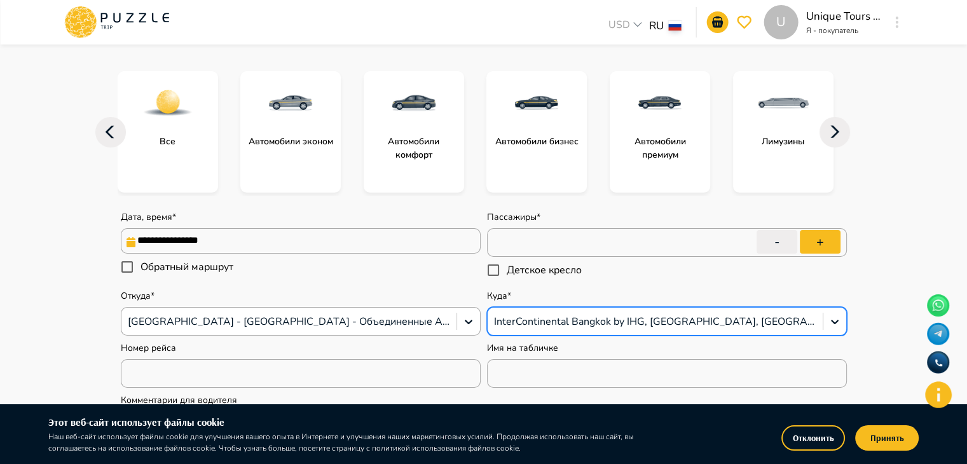
drag, startPoint x: 488, startPoint y: 322, endPoint x: 539, endPoint y: 325, distance: 51.0
click at [539, 325] on div "InterContinental Bangkok by IHG, Phloen Chit Road, Лумпхини, Pathum Wan, Бангко…" at bounding box center [655, 322] width 335 height 22
click at [538, 324] on div at bounding box center [655, 321] width 322 height 17
drag, startPoint x: 491, startPoint y: 315, endPoint x: 596, endPoint y: 326, distance: 105.5
click at [596, 326] on div "InterContinental Bangkok by IHG, Phloen Chit Road, Лумпхини, Pathum Wan, Бангко…" at bounding box center [655, 322] width 335 height 22
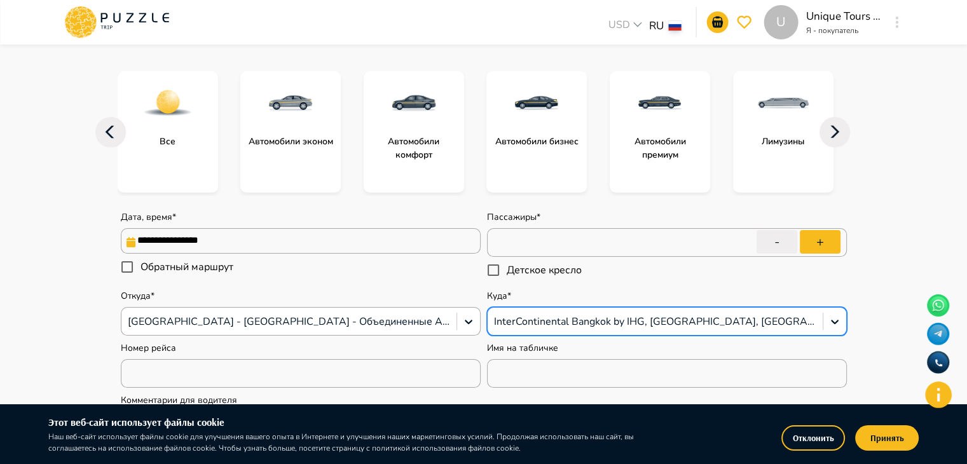
click at [596, 326] on div at bounding box center [655, 321] width 322 height 17
click at [598, 315] on div at bounding box center [655, 321] width 322 height 17
click at [842, 324] on div at bounding box center [834, 321] width 23 height 23
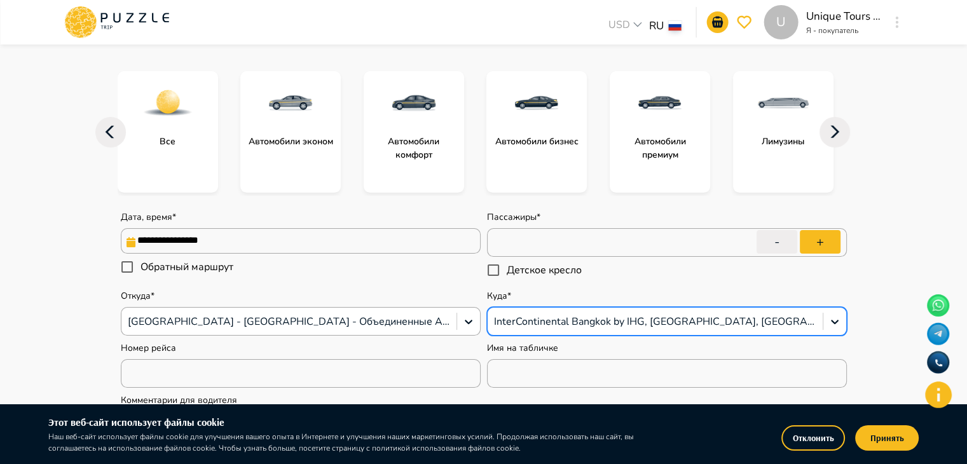
click at [800, 326] on div at bounding box center [655, 321] width 322 height 17
click at [798, 325] on div at bounding box center [655, 321] width 322 height 17
click at [707, 309] on div "InterContinental Bangkok by IHG, Phloen Chit Road, Лумпхини, Pathum Wan, Бангко…" at bounding box center [667, 321] width 360 height 29
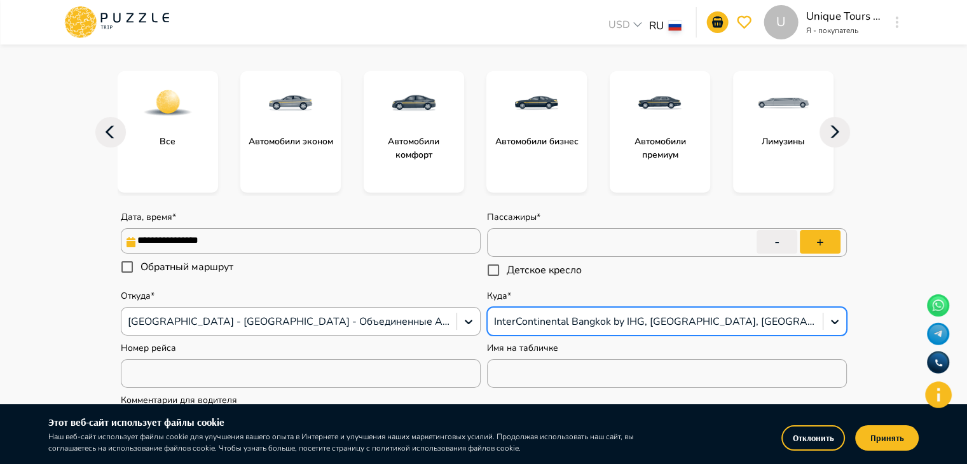
click at [707, 309] on div "InterContinental Bangkok by IHG, Phloen Chit Road, Лумпхини, Pathum Wan, Бангко…" at bounding box center [667, 321] width 360 height 29
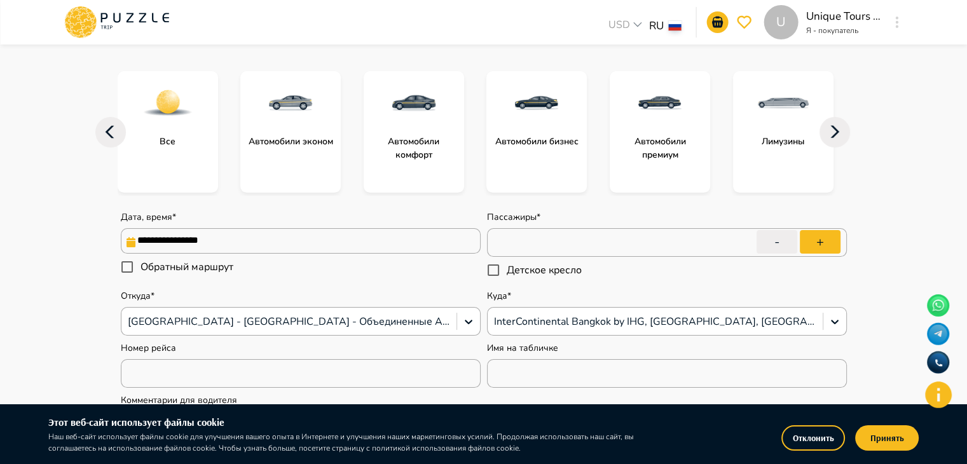
click at [653, 299] on div "Куда* InterContinental Bangkok by IHG, Phloen Chit Road, Лумпхини, Pathum Wan, …" at bounding box center [667, 313] width 360 height 46
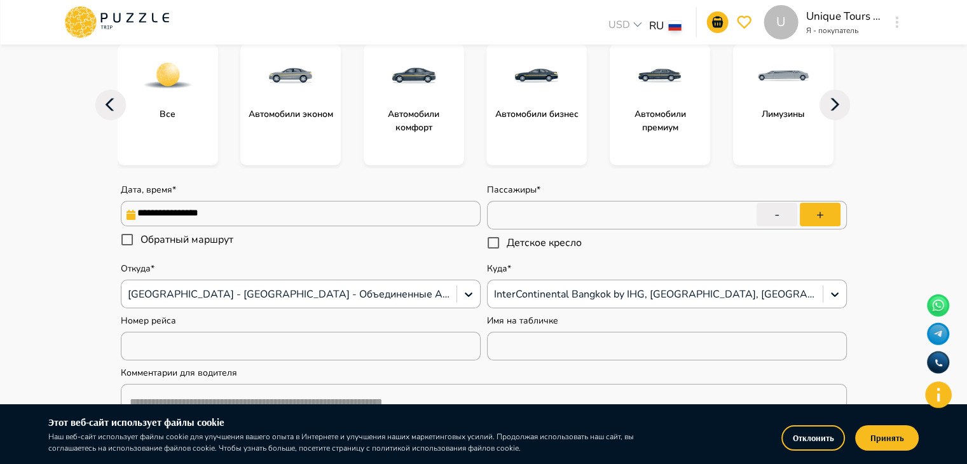
scroll to position [166, 0]
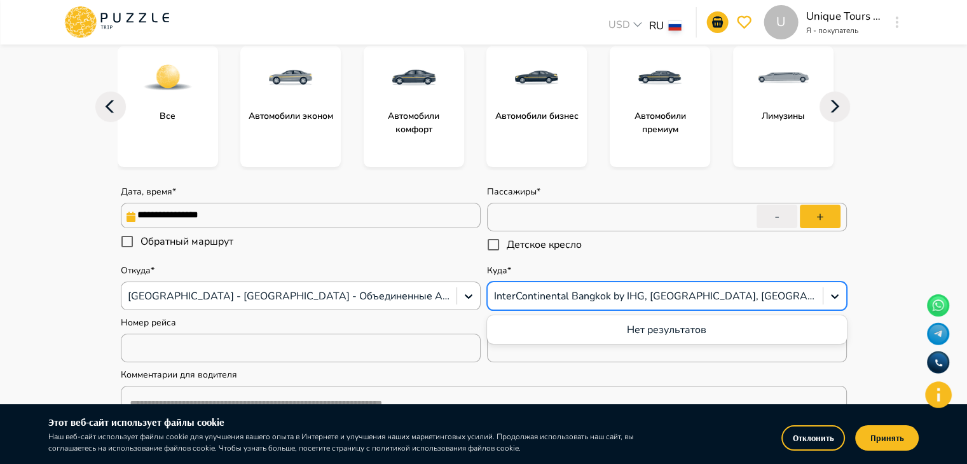
click at [496, 305] on div "InterContinental Bangkok by IHG, Phloen Chit Road, Лумпхини, Pathum Wan, Бангко…" at bounding box center [655, 296] width 335 height 22
type input "*"
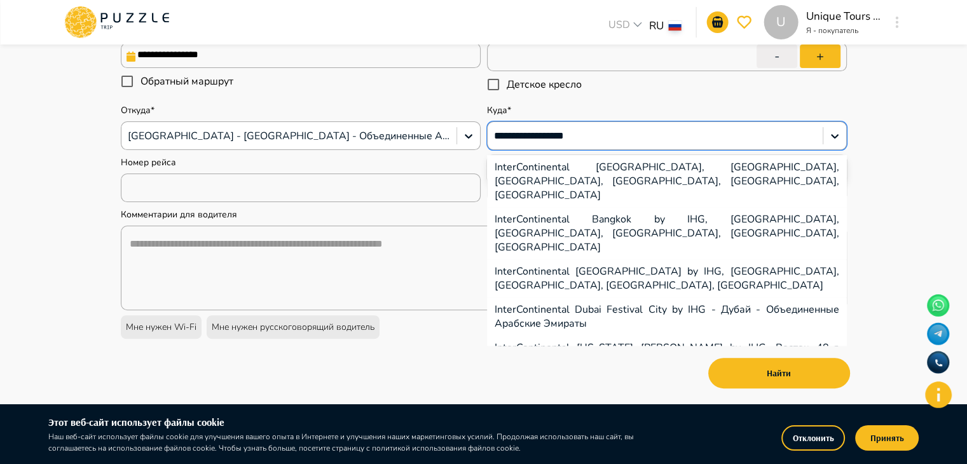
scroll to position [328, 0]
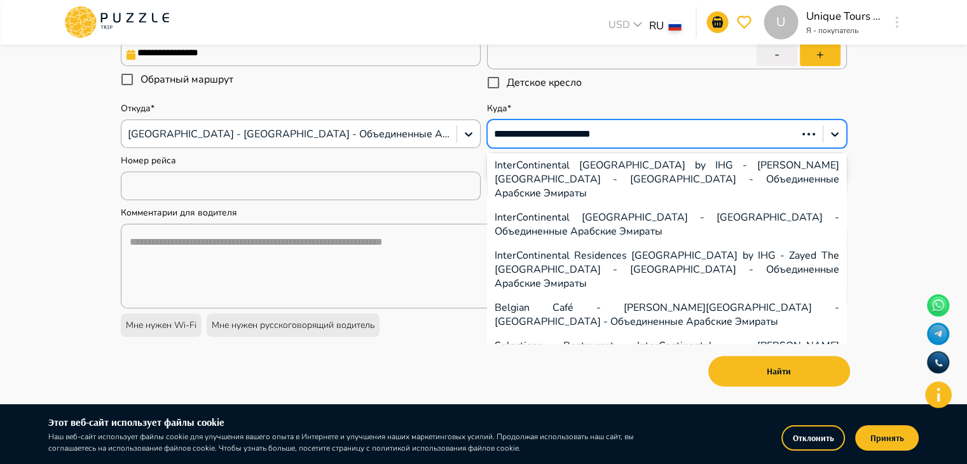
type input "**********"
click at [609, 161] on div "InterContinental [GEOGRAPHIC_DATA] by IHG - [PERSON_NAME][GEOGRAPHIC_DATA] - [G…" at bounding box center [667, 179] width 360 height 52
type input "**********"
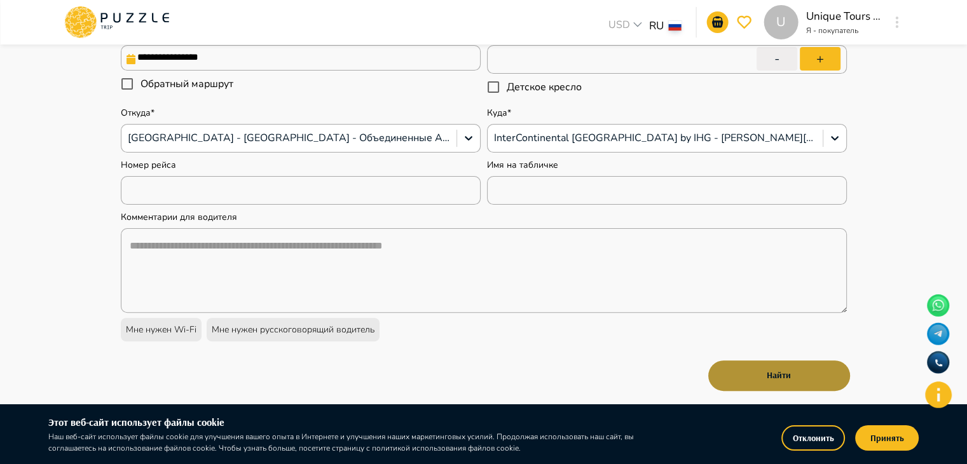
click at [735, 378] on button "Найти" at bounding box center [779, 375] width 142 height 31
type textarea "*"
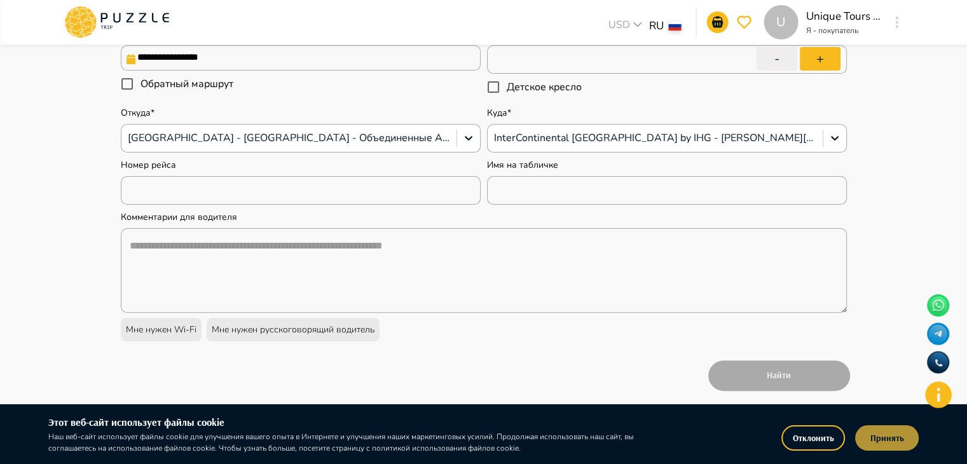
click at [872, 436] on button "Принять" at bounding box center [887, 437] width 64 height 25
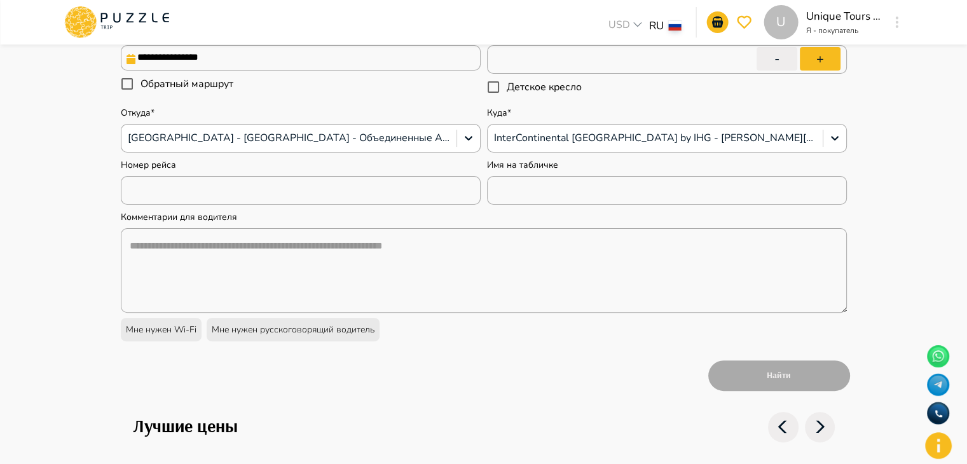
click at [760, 367] on div "Найти" at bounding box center [484, 375] width 732 height 37
click at [744, 362] on div "Найти" at bounding box center [484, 375] width 732 height 37
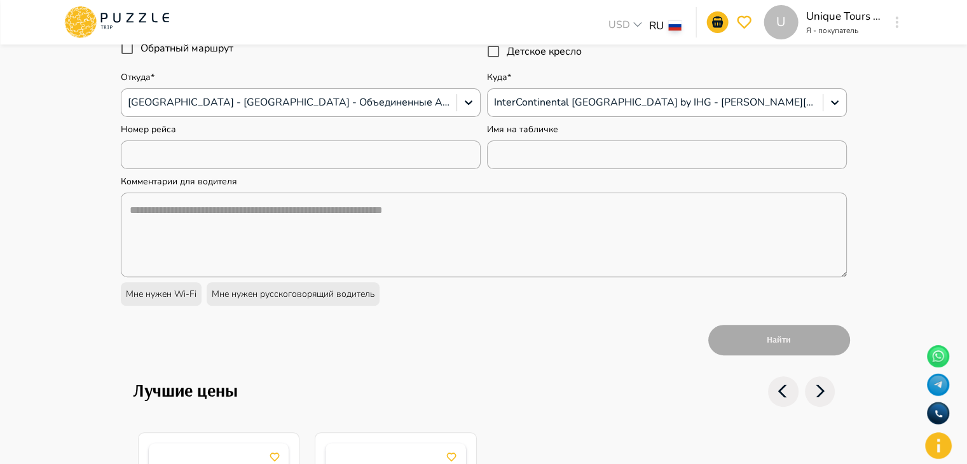
scroll to position [328, 0]
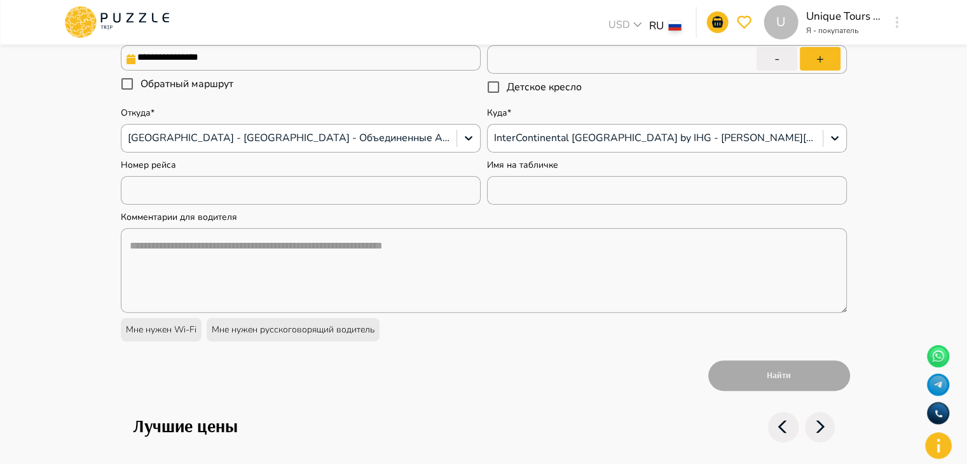
click at [763, 373] on div "Найти" at bounding box center [484, 375] width 732 height 37
click at [750, 383] on div "Найти" at bounding box center [484, 375] width 732 height 37
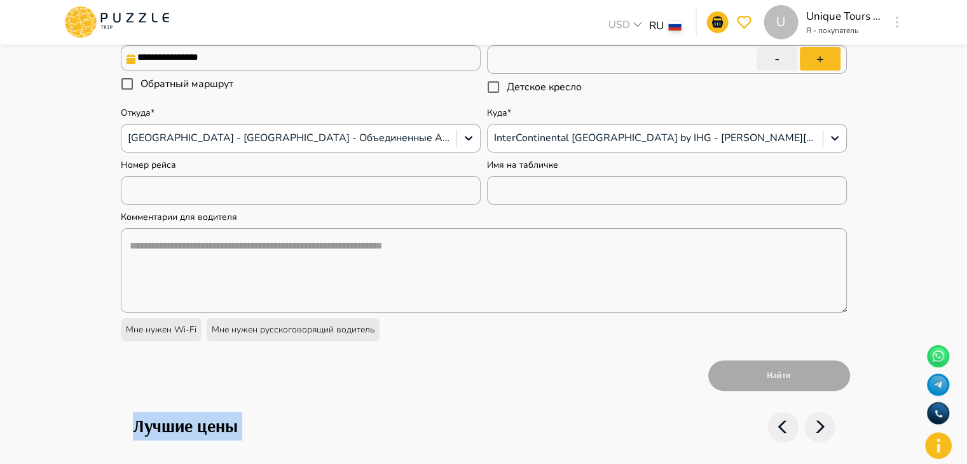
click at [750, 383] on div "Найти" at bounding box center [484, 375] width 732 height 37
click at [742, 374] on div "Найти" at bounding box center [484, 375] width 732 height 37
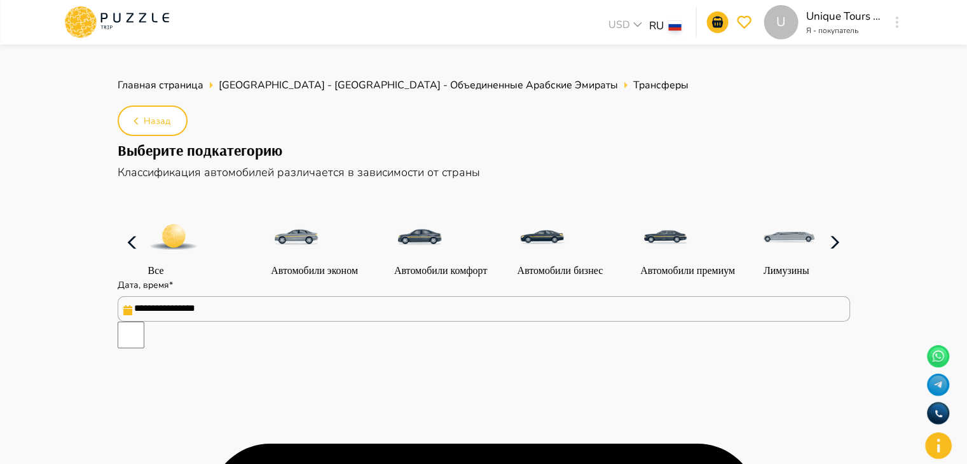
type textarea "*"
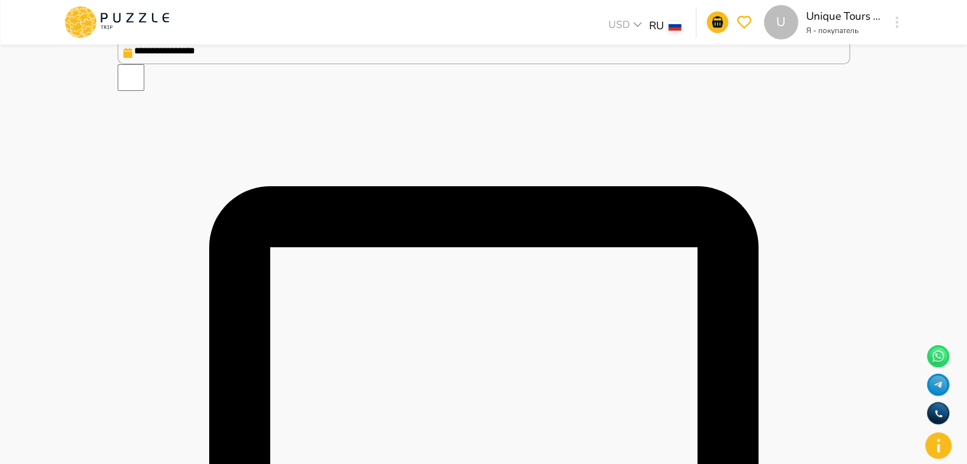
scroll to position [185, 0]
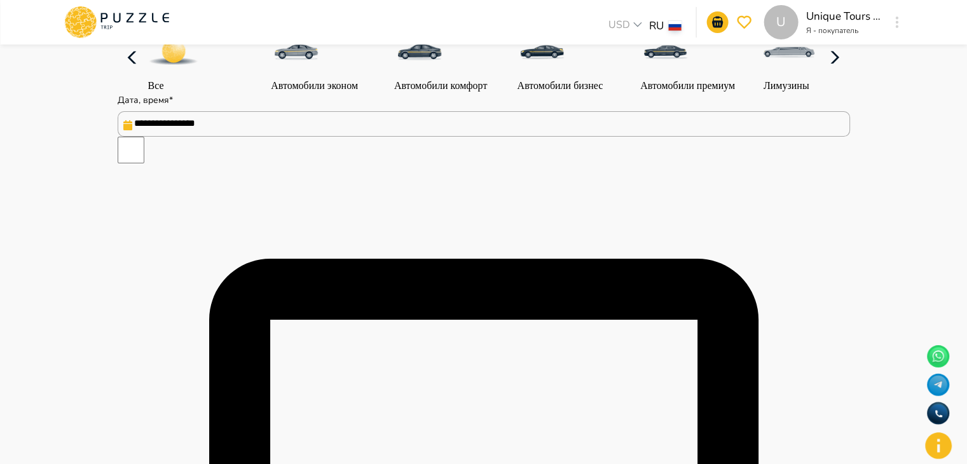
type input "*"
type textarea "*"
type input "*"
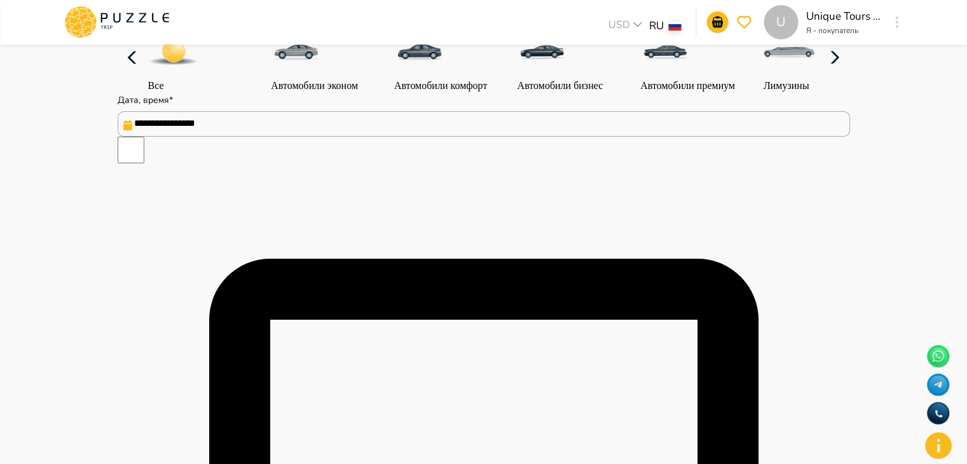
type textarea "*"
type input "*"
type textarea "*"
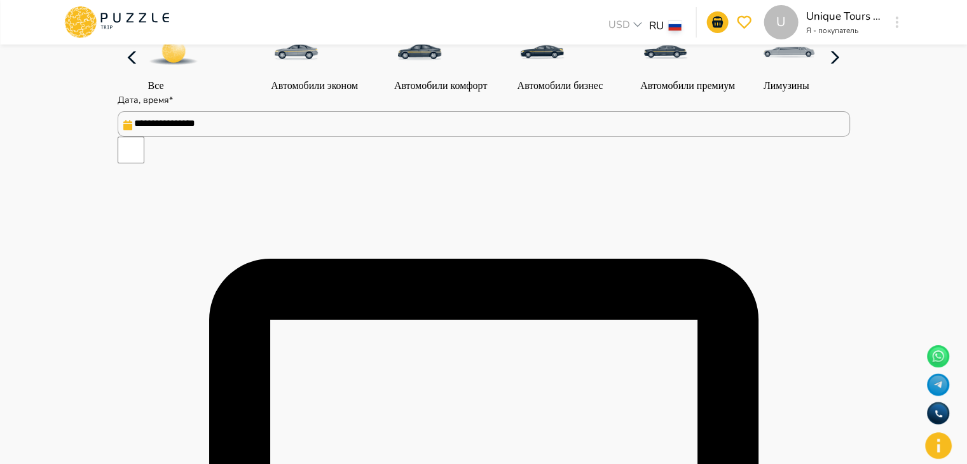
type input "******"
click at [154, 137] on input "**********" at bounding box center [484, 123] width 732 height 25
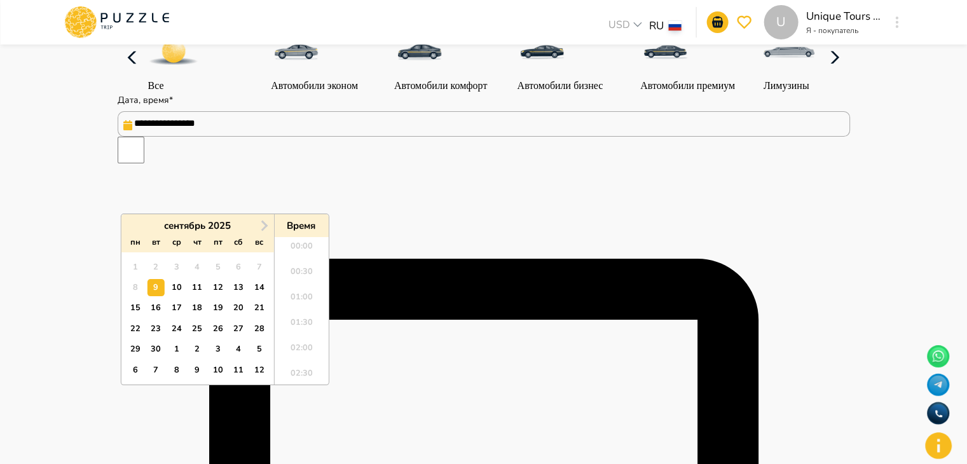
scroll to position [778, 0]
click at [146, 137] on input "**********" at bounding box center [484, 123] width 732 height 25
click at [264, 307] on div "21" at bounding box center [258, 307] width 17 height 17
type input "**********"
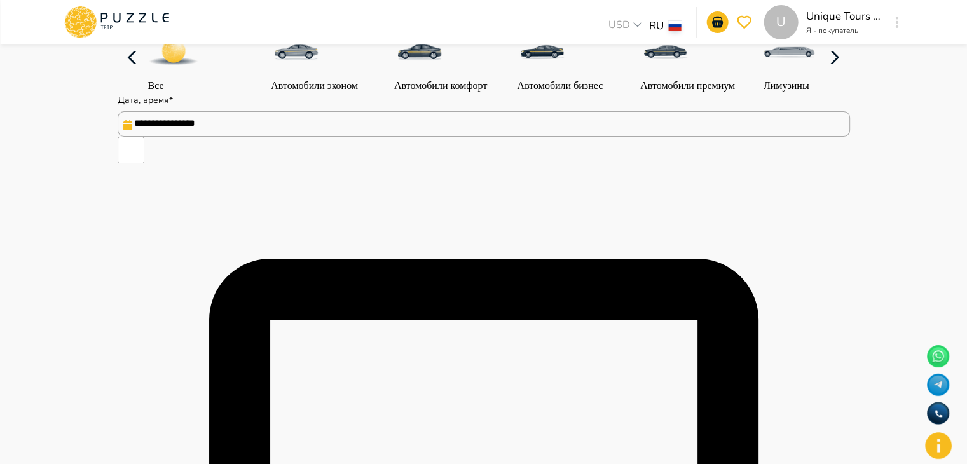
type textarea "*"
type input "********"
type textarea "*"
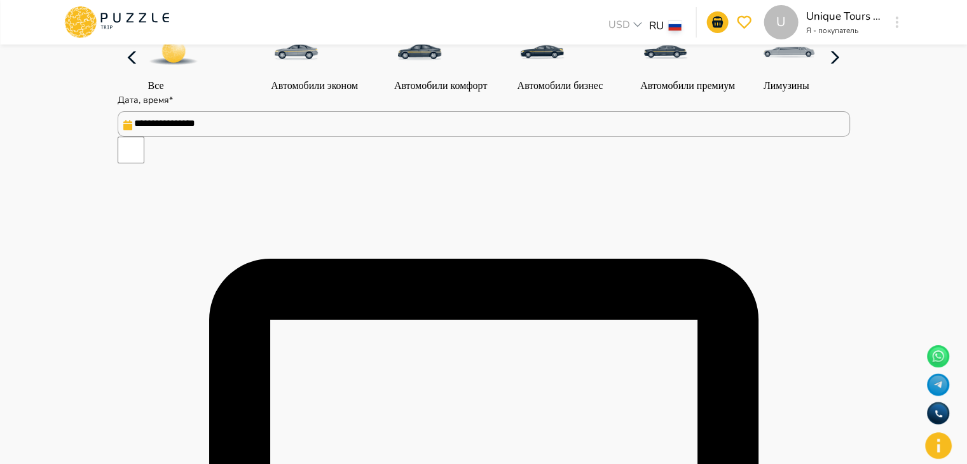
type input "**********"
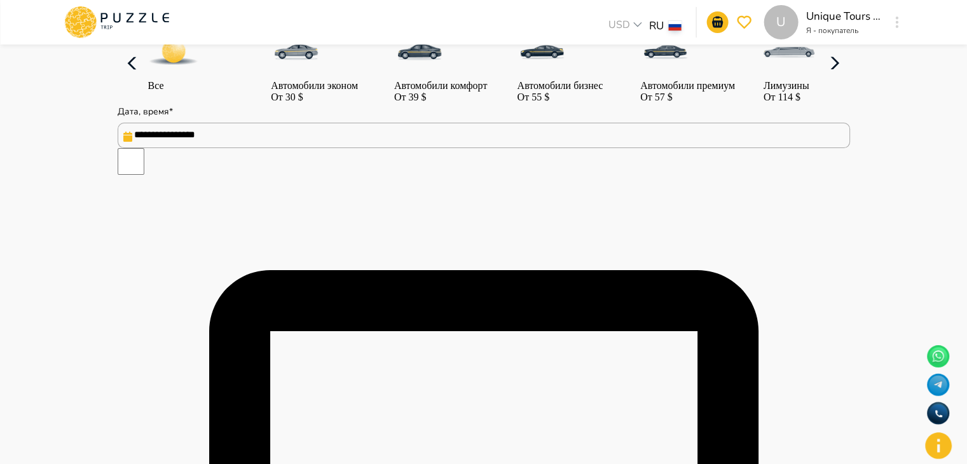
drag, startPoint x: 861, startPoint y: 212, endPoint x: 947, endPoint y: 237, distance: 89.5
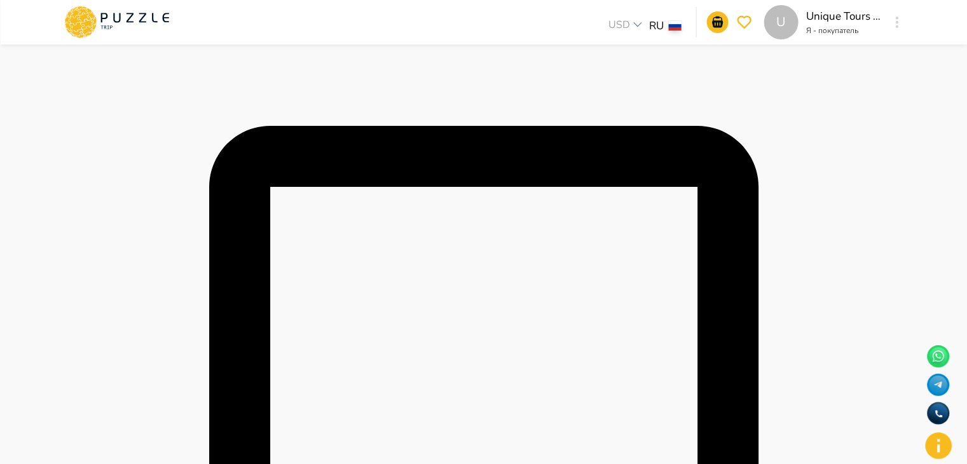
scroll to position [486, 0]
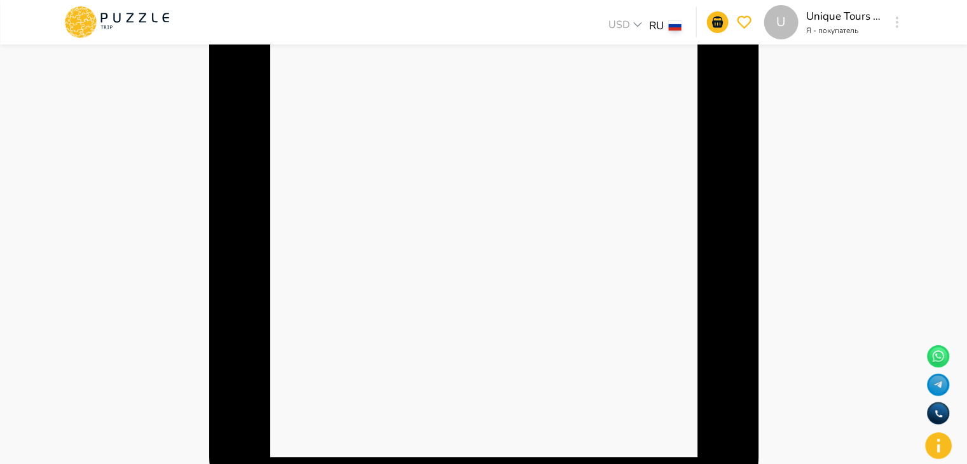
type textarea "*"
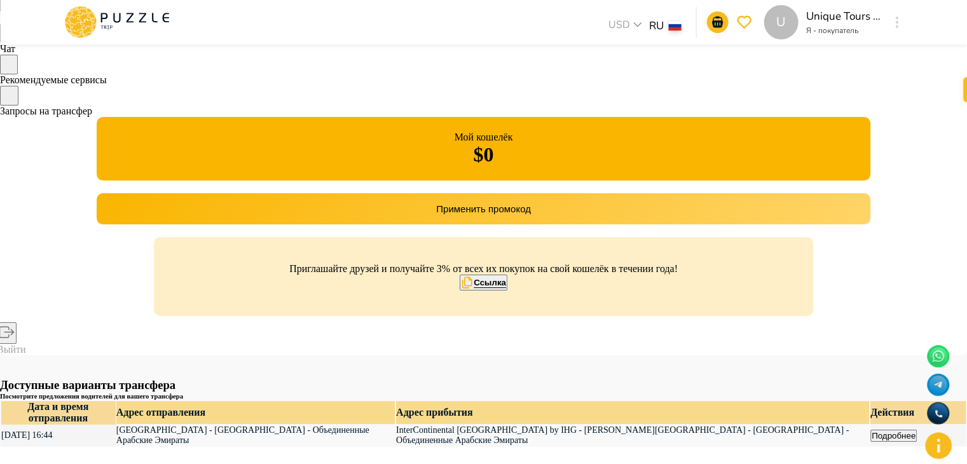
scroll to position [83, 0]
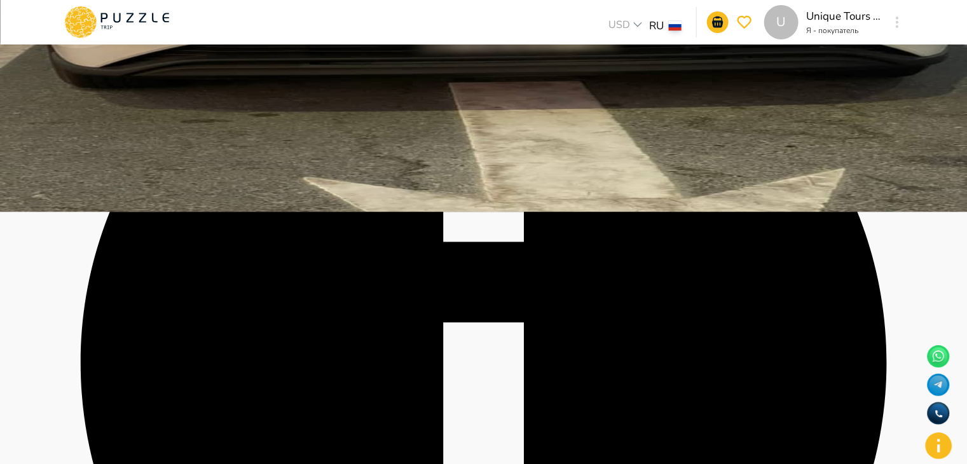
scroll to position [249, 0]
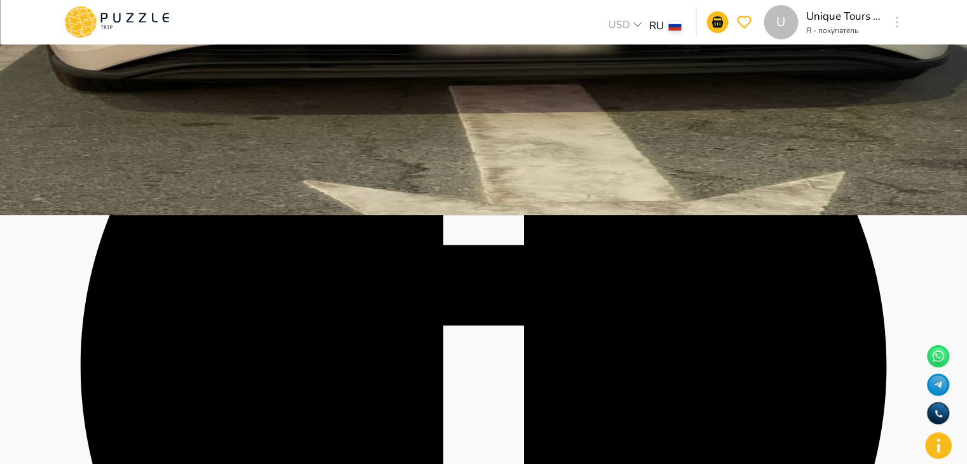
drag, startPoint x: 966, startPoint y: 151, endPoint x: 976, endPoint y: 133, distance: 20.2
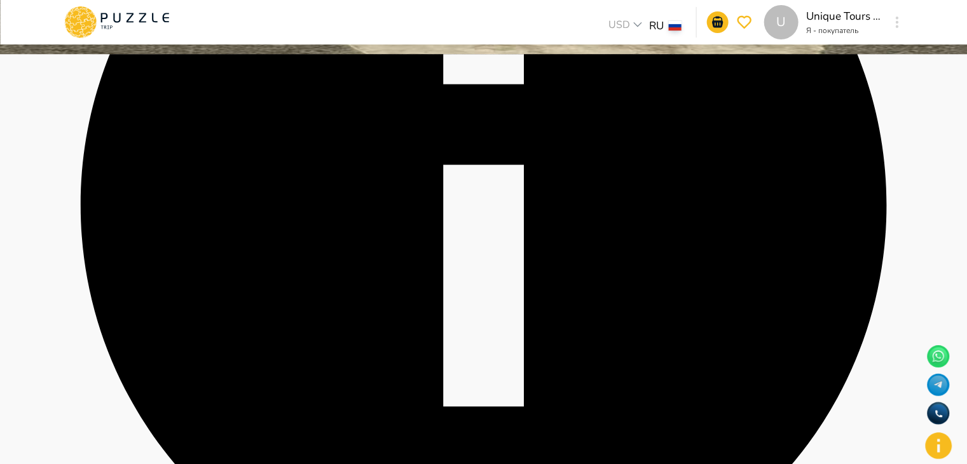
scroll to position [428, 0]
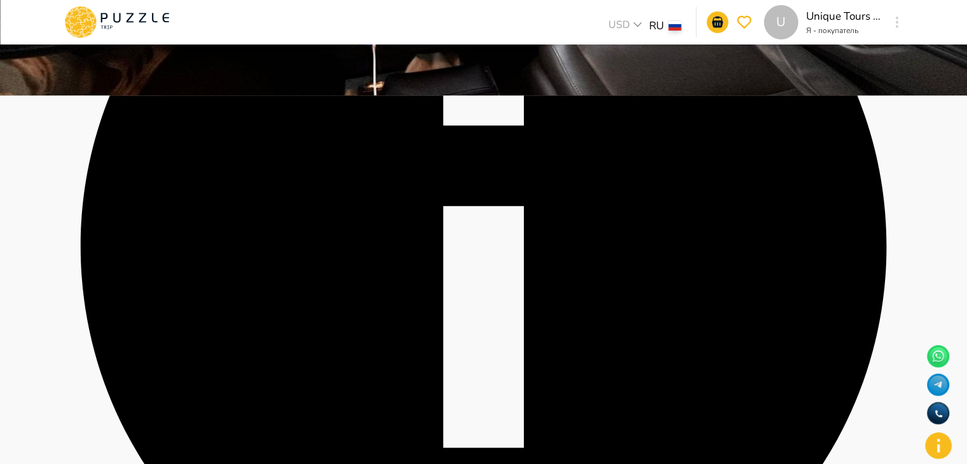
scroll to position [339, 0]
